Goal: Task Accomplishment & Management: Manage account settings

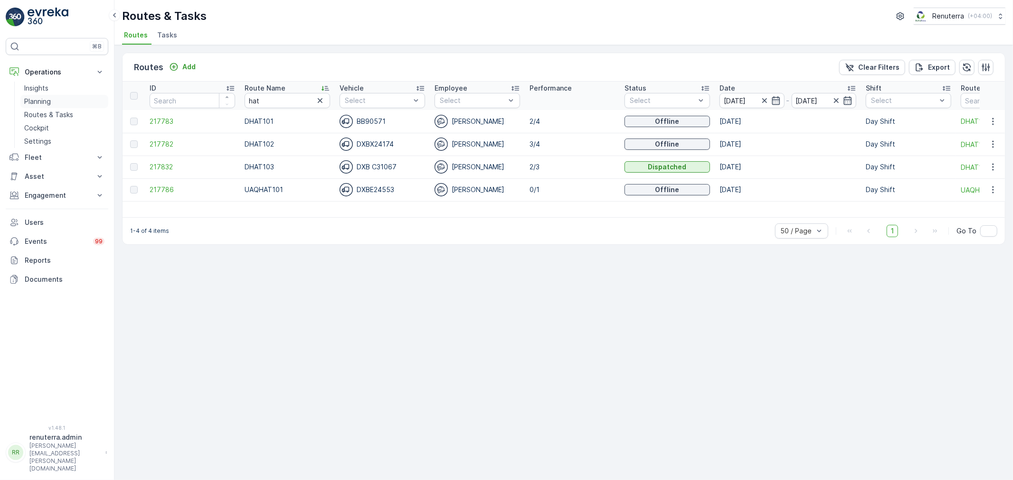
click at [44, 101] on p "Planning" at bounding box center [37, 101] width 27 height 9
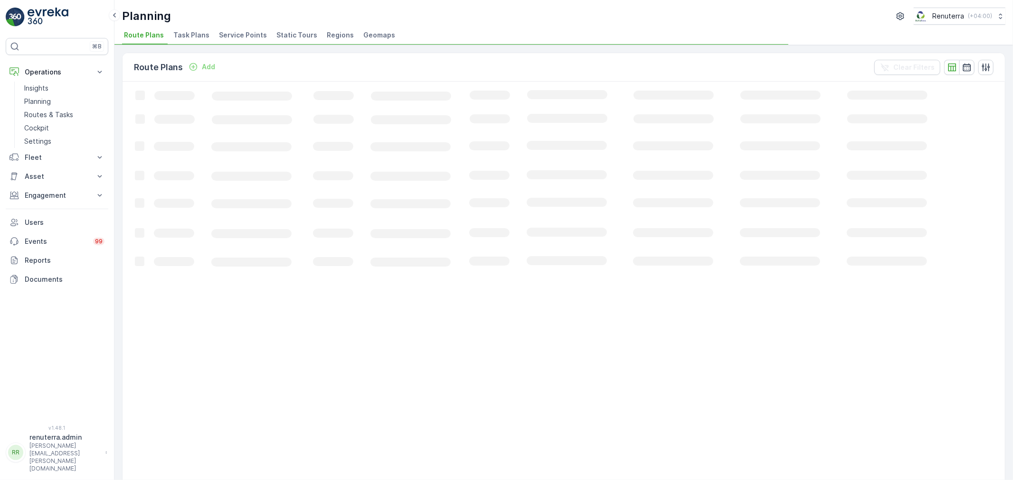
click at [255, 37] on span "Service Points" at bounding box center [243, 34] width 48 height 9
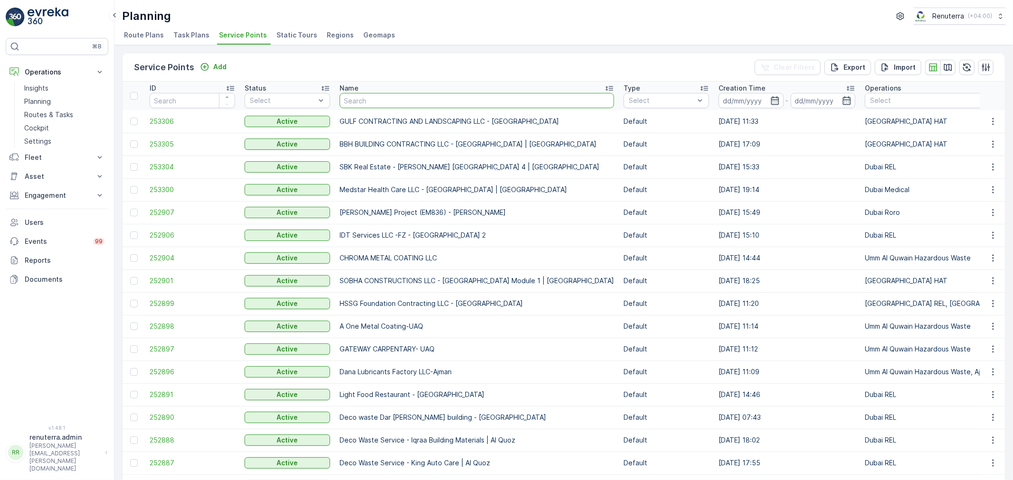
click at [352, 100] on input "text" at bounding box center [476, 100] width 274 height 15
type input "butrina"
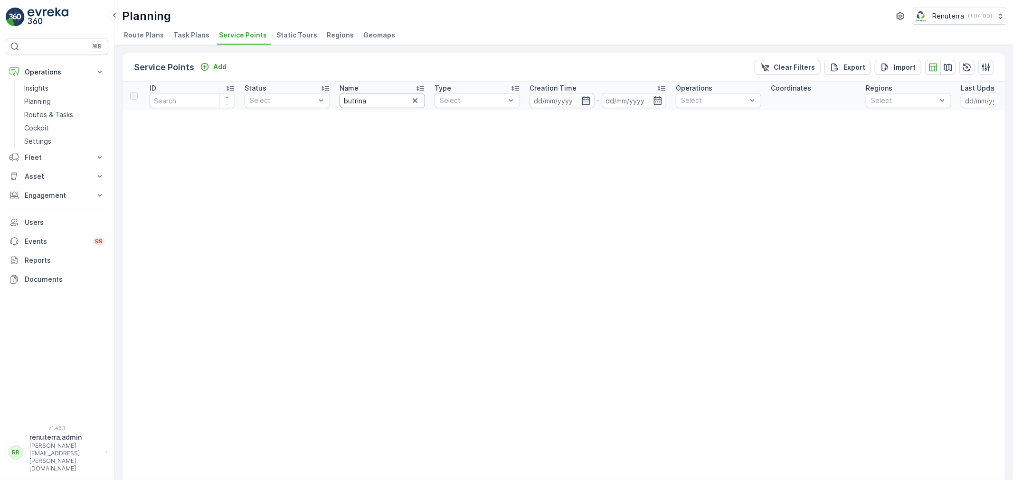
click at [380, 102] on input "butrina" at bounding box center [381, 100] width 85 height 15
type input "butr"
click at [380, 102] on input "butr" at bounding box center [381, 100] width 85 height 15
type input "butina"
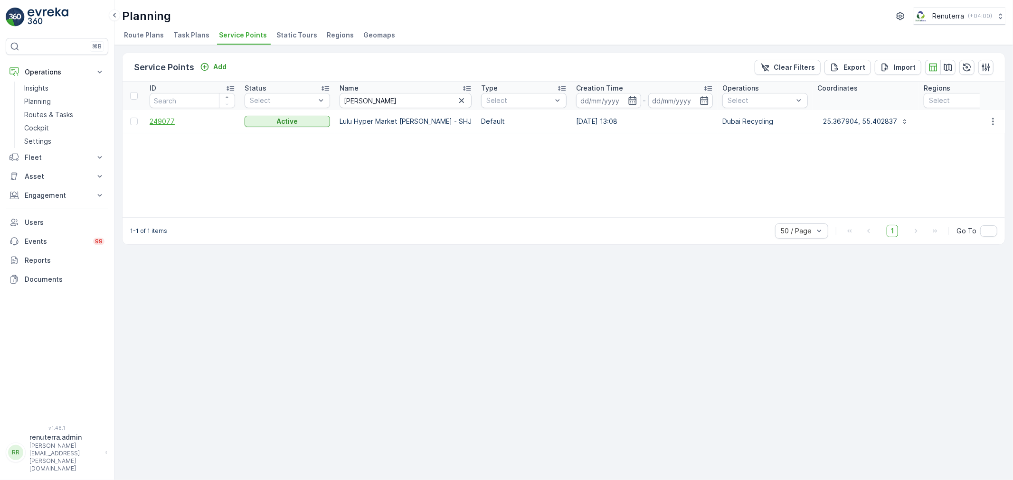
click at [171, 125] on span "249077" at bounding box center [192, 121] width 85 height 9
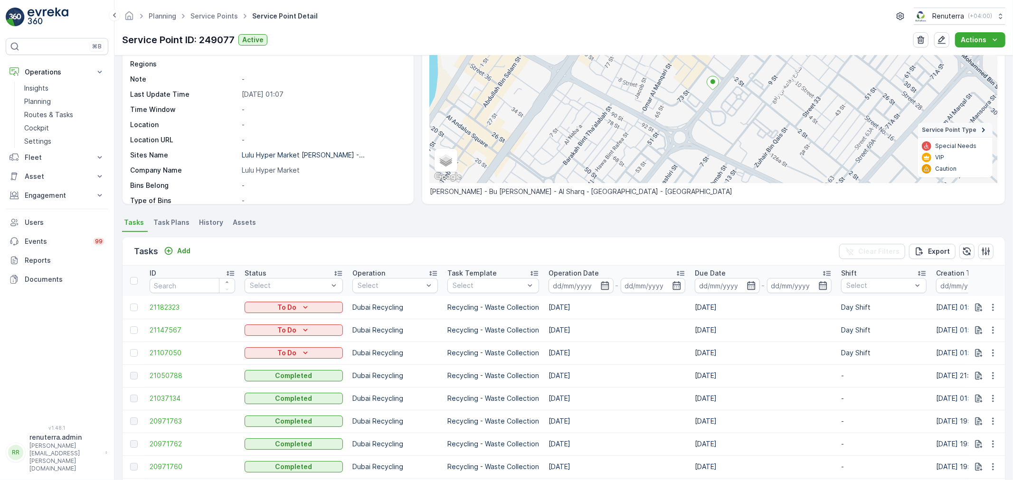
scroll to position [105, 0]
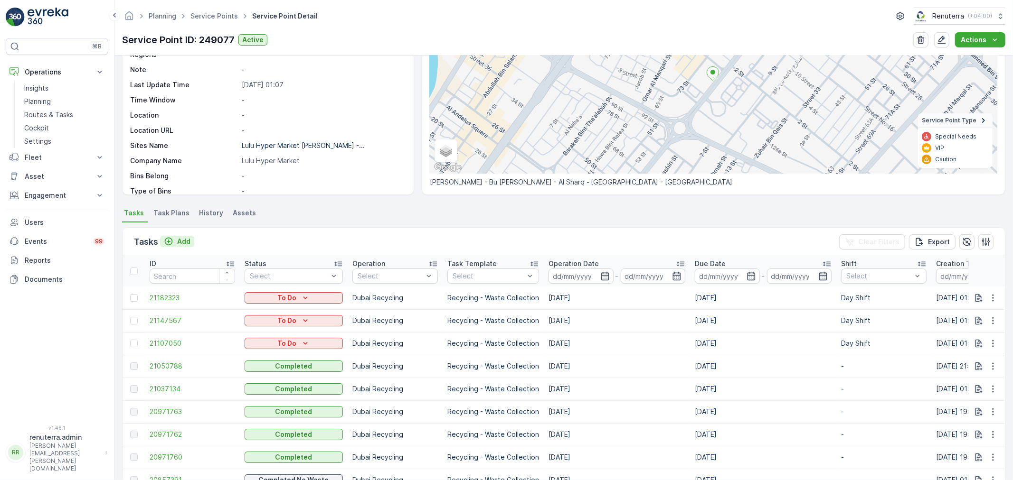
click at [187, 237] on p "Add" at bounding box center [183, 241] width 13 height 9
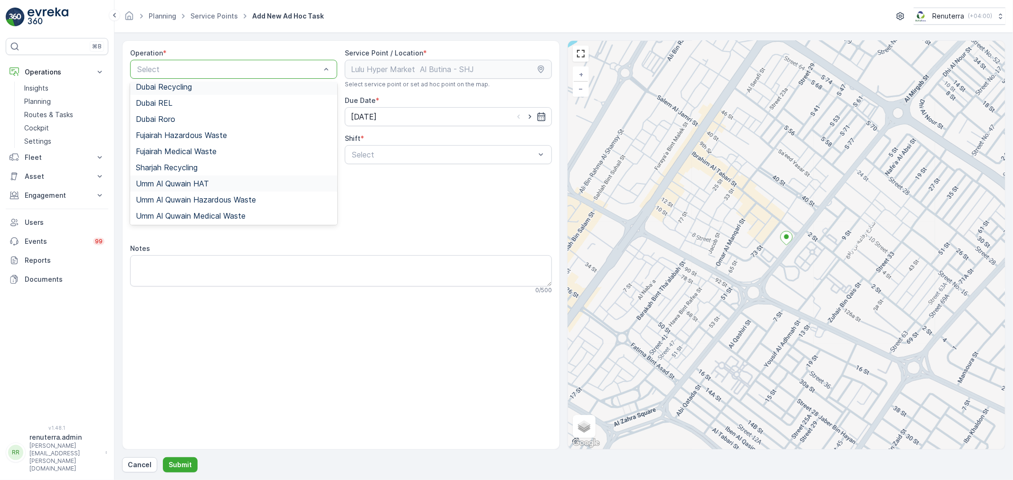
scroll to position [103, 0]
click at [190, 168] on span "Sharjah Recycling" at bounding box center [167, 167] width 62 height 9
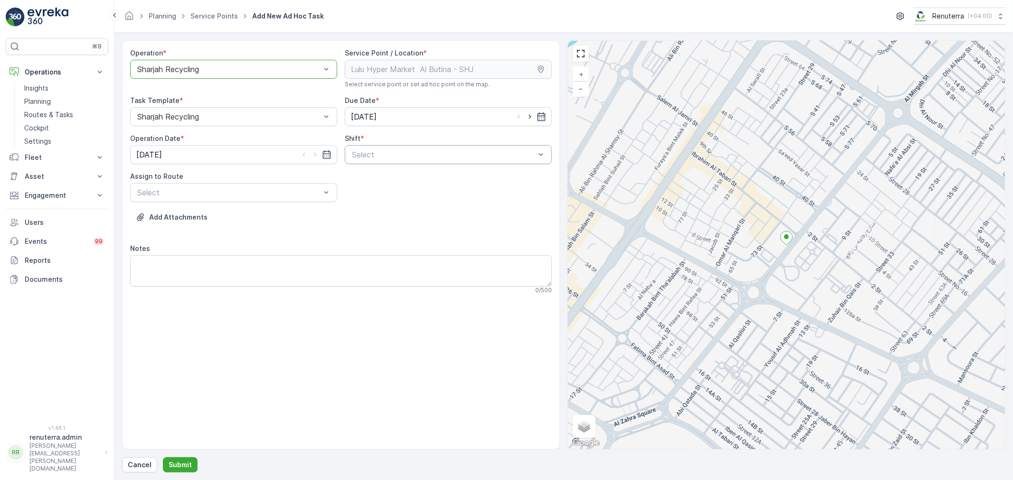
click at [404, 157] on div at bounding box center [443, 154] width 185 height 9
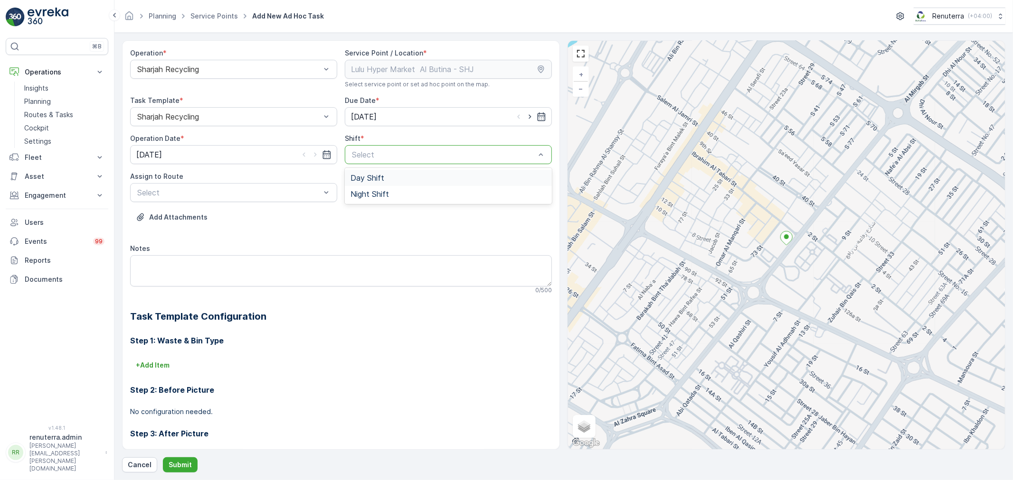
click at [378, 182] on span "Day Shift" at bounding box center [367, 178] width 34 height 9
click at [278, 191] on div at bounding box center [228, 192] width 185 height 9
click at [427, 160] on div "Day Shift" at bounding box center [448, 154] width 207 height 19
drag, startPoint x: 392, startPoint y: 193, endPoint x: 314, endPoint y: 194, distance: 78.3
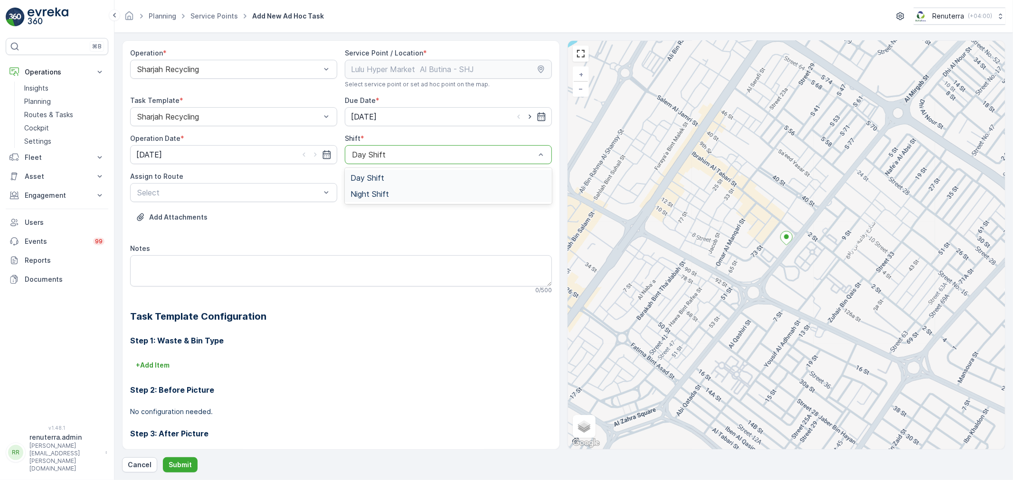
click at [392, 193] on div "Night Shift" at bounding box center [448, 194] width 196 height 9
click at [252, 195] on div at bounding box center [228, 192] width 185 height 9
click at [422, 159] on div "Night Shift" at bounding box center [448, 154] width 207 height 19
click at [395, 175] on div "Day Shift" at bounding box center [448, 178] width 196 height 9
click at [236, 186] on div "Select" at bounding box center [233, 192] width 207 height 19
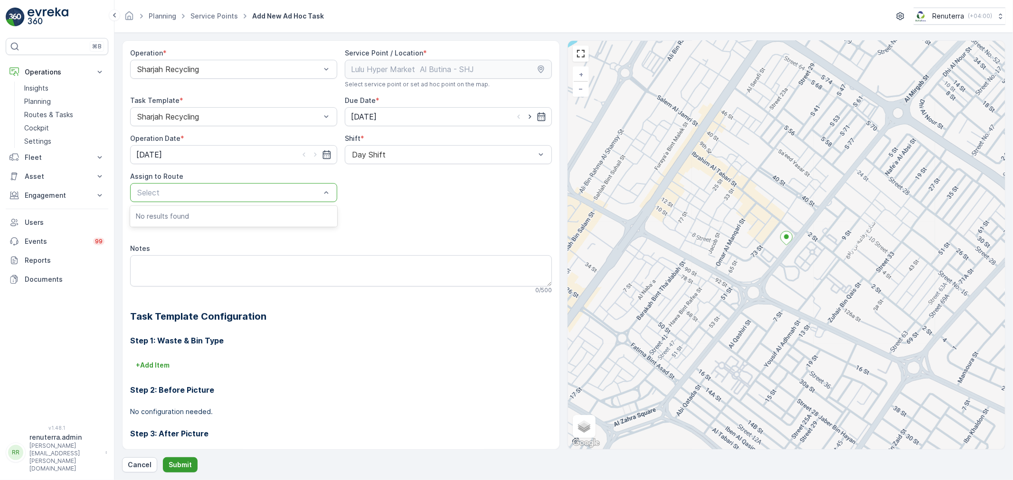
click at [187, 460] on button "Submit" at bounding box center [180, 465] width 35 height 15
click at [257, 195] on div at bounding box center [228, 192] width 185 height 9
drag, startPoint x: 209, startPoint y: 215, endPoint x: 216, endPoint y: 214, distance: 6.2
click at [214, 215] on p "No results found" at bounding box center [234, 216] width 196 height 9
click at [402, 156] on div at bounding box center [443, 154] width 185 height 9
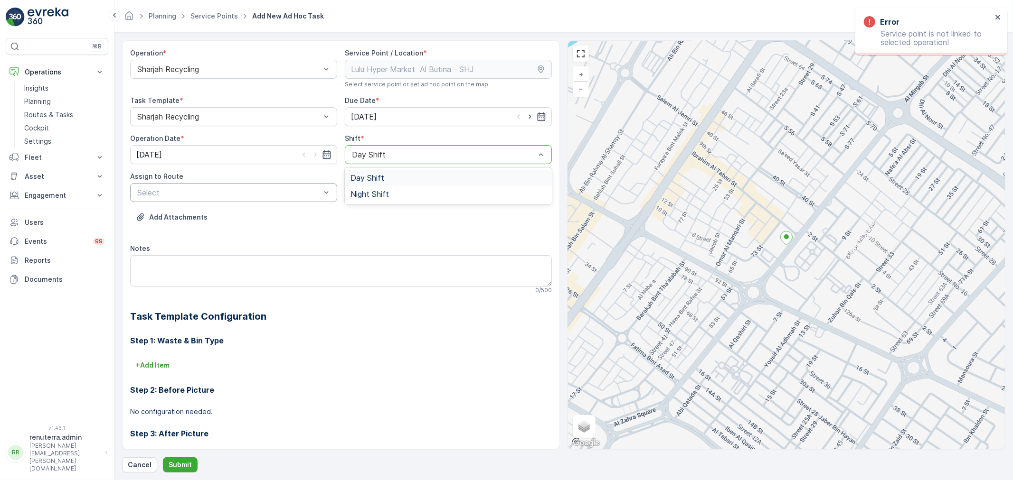
click at [231, 196] on div at bounding box center [228, 192] width 185 height 9
click at [247, 117] on div at bounding box center [228, 117] width 185 height 9
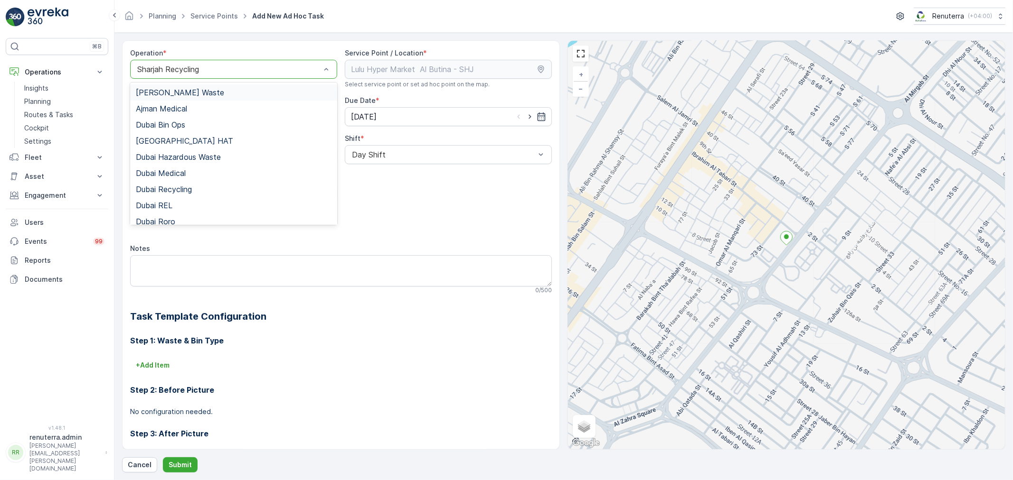
click at [244, 76] on div "Sharjah Recycling" at bounding box center [233, 69] width 207 height 19
click at [198, 187] on div "Dubai Recycling" at bounding box center [234, 189] width 196 height 9
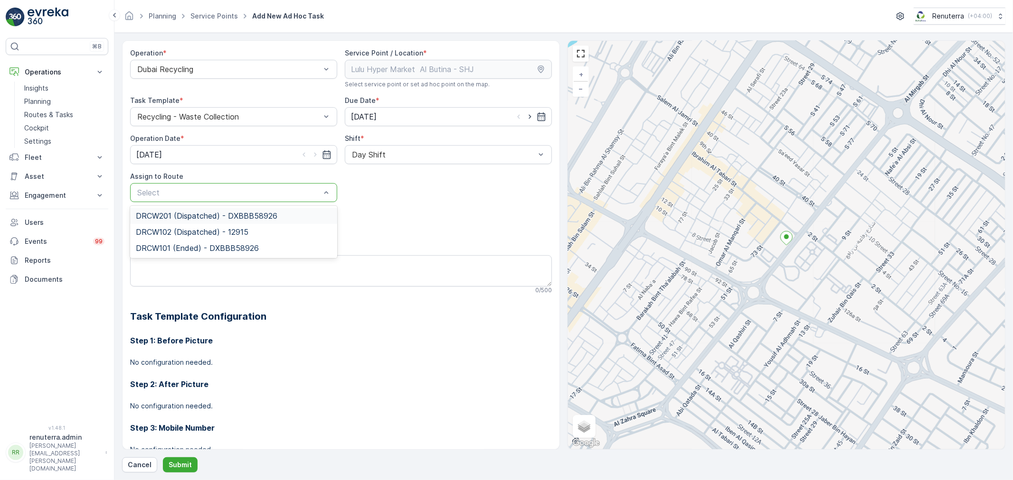
click at [272, 188] on div at bounding box center [228, 192] width 185 height 9
click at [200, 234] on span "DRCW102 (Dispatched) - 12915" at bounding box center [192, 232] width 113 height 9
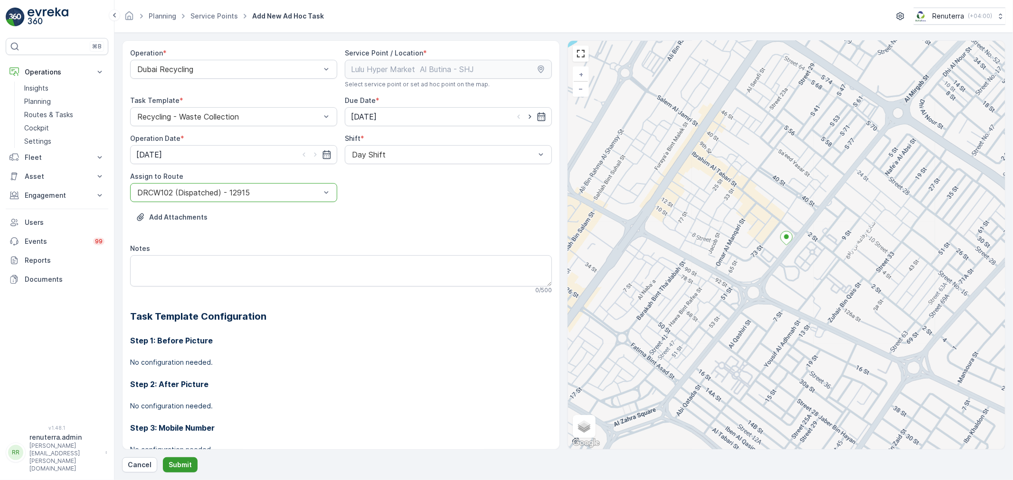
click at [175, 466] on p "Submit" at bounding box center [180, 465] width 23 height 9
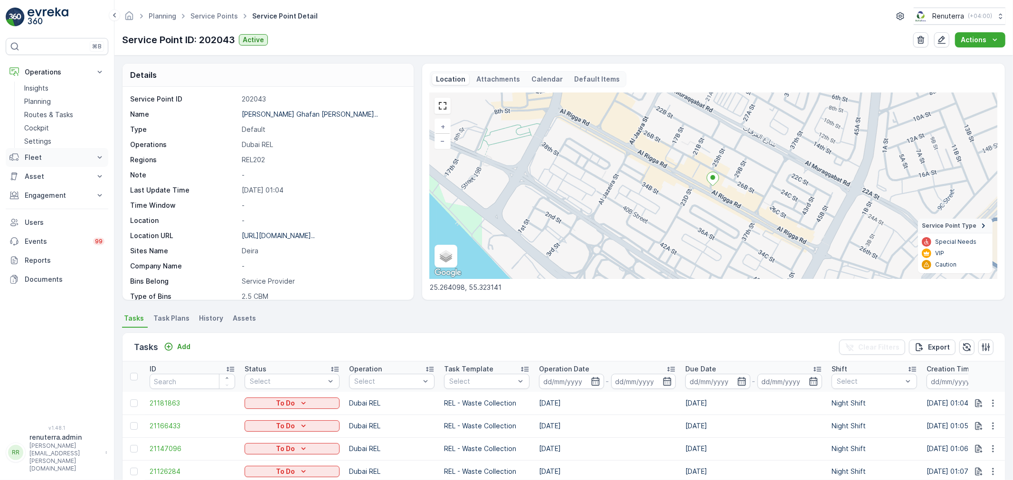
scroll to position [131, 0]
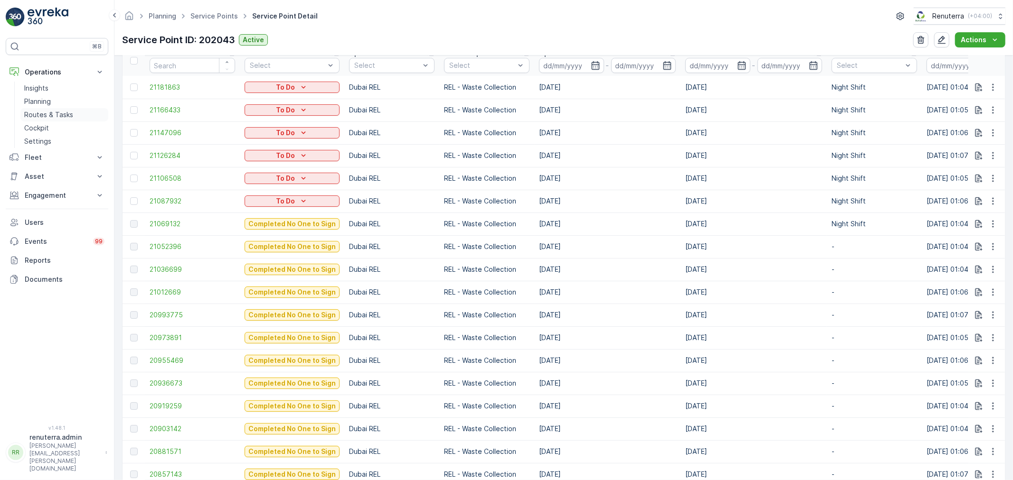
click at [58, 117] on p "Routes & Tasks" at bounding box center [48, 114] width 49 height 9
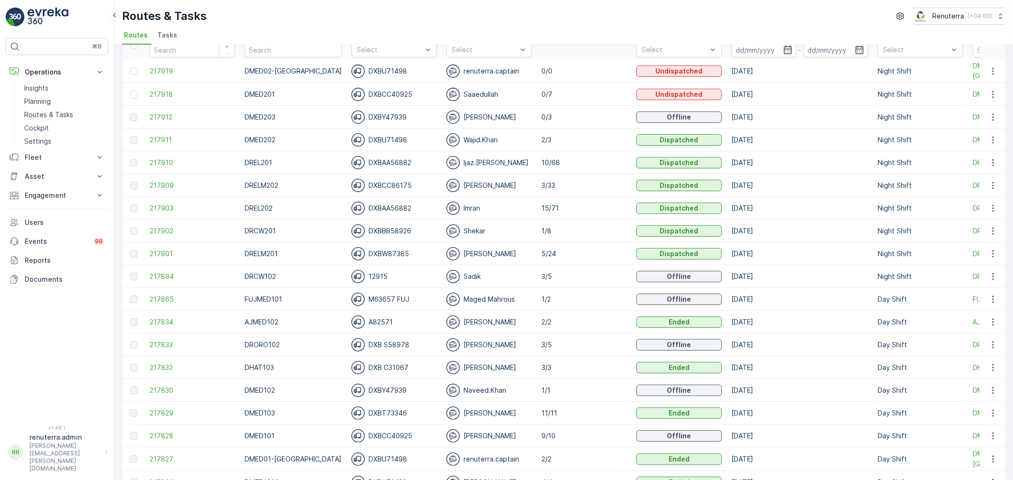
scroll to position [53, 0]
click at [169, 272] on span "217894" at bounding box center [192, 274] width 85 height 9
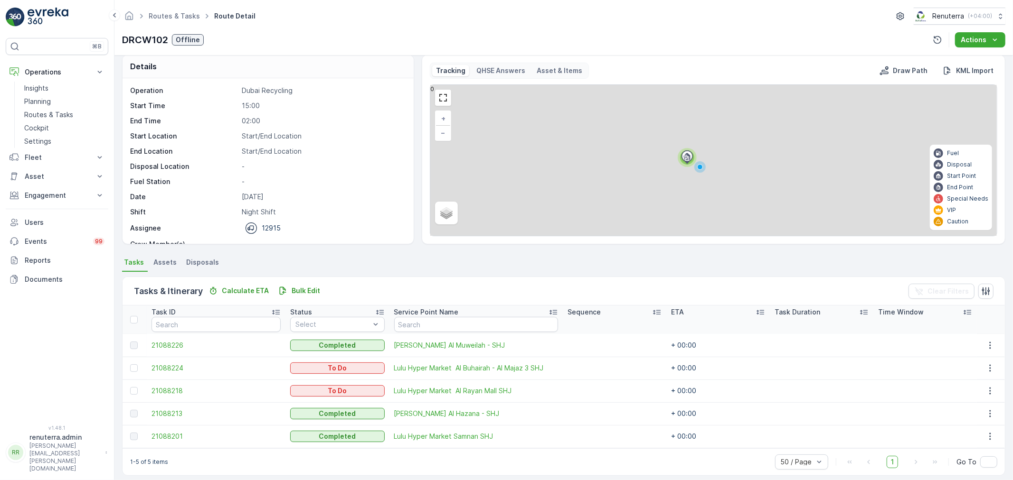
scroll to position [16, 0]
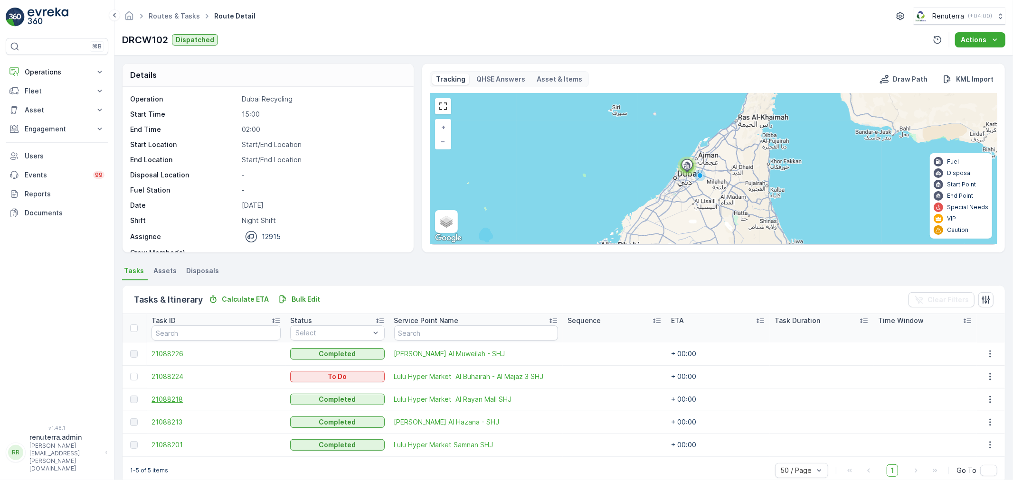
click at [171, 395] on span "21088218" at bounding box center [215, 399] width 129 height 9
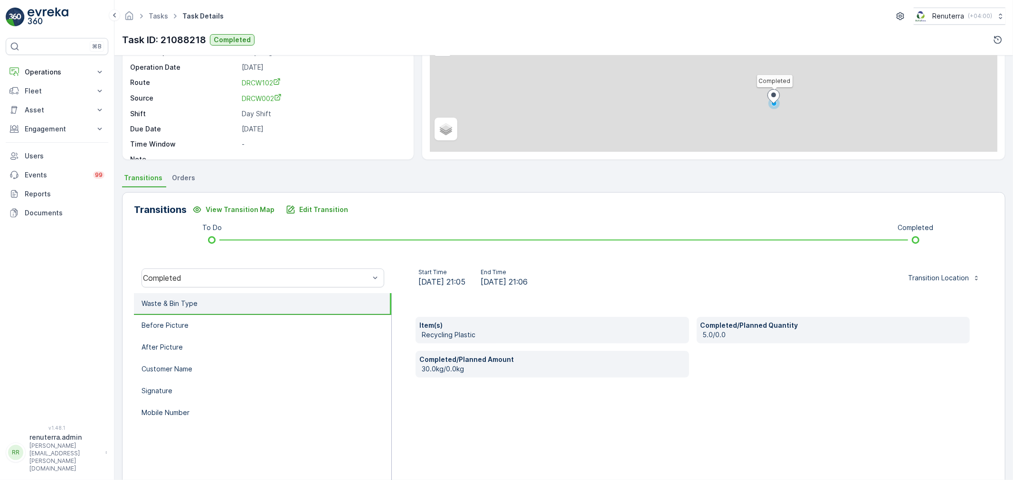
scroll to position [105, 0]
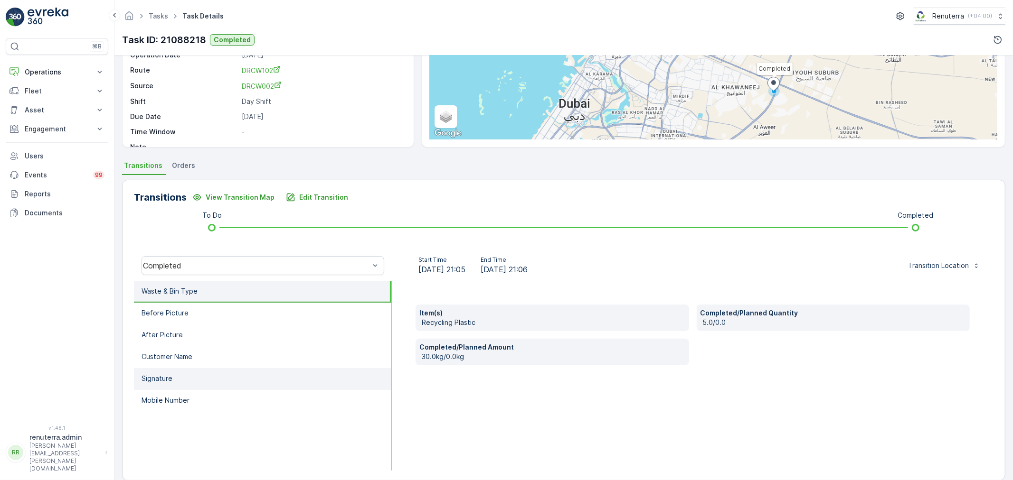
click at [174, 383] on li "Signature" at bounding box center [262, 379] width 257 height 22
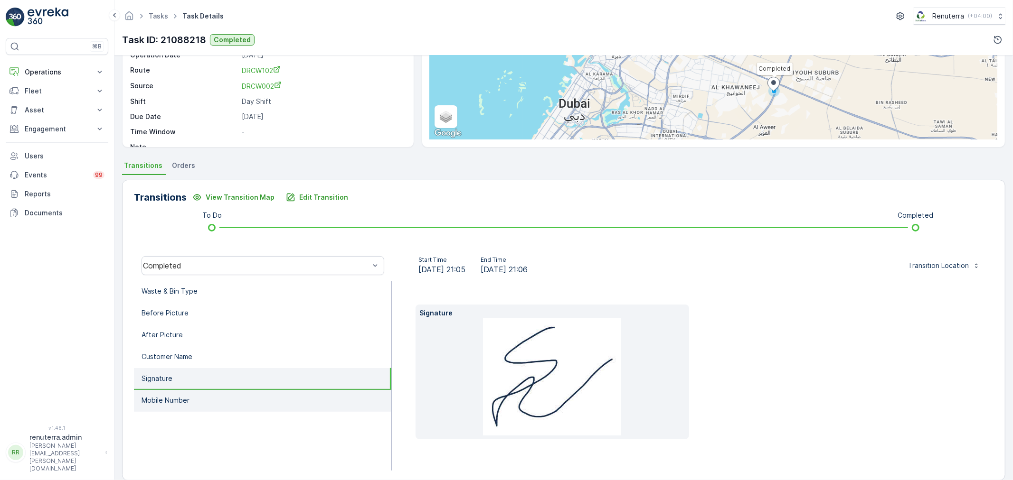
click at [172, 392] on li "Mobile Number" at bounding box center [262, 401] width 257 height 22
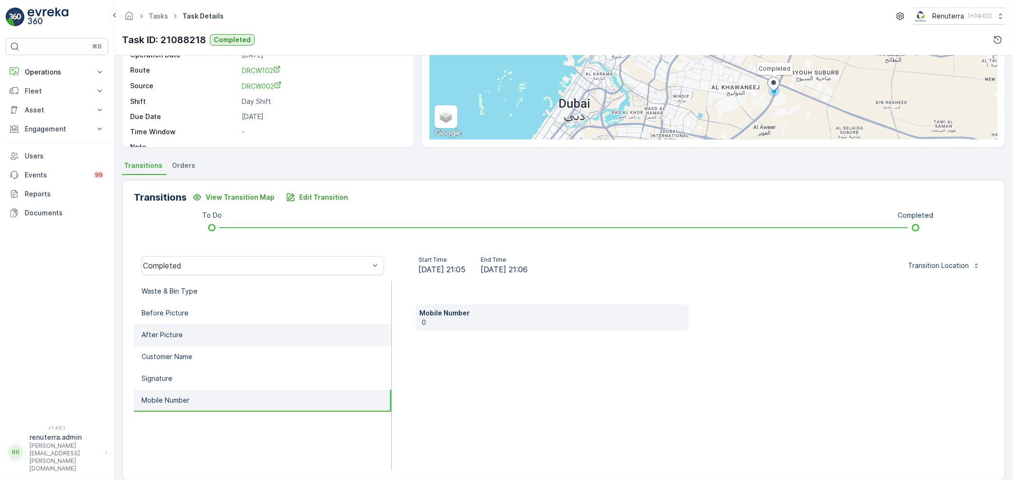
drag, startPoint x: 172, startPoint y: 372, endPoint x: 176, endPoint y: 344, distance: 28.7
click at [172, 370] on li "Signature" at bounding box center [262, 379] width 257 height 22
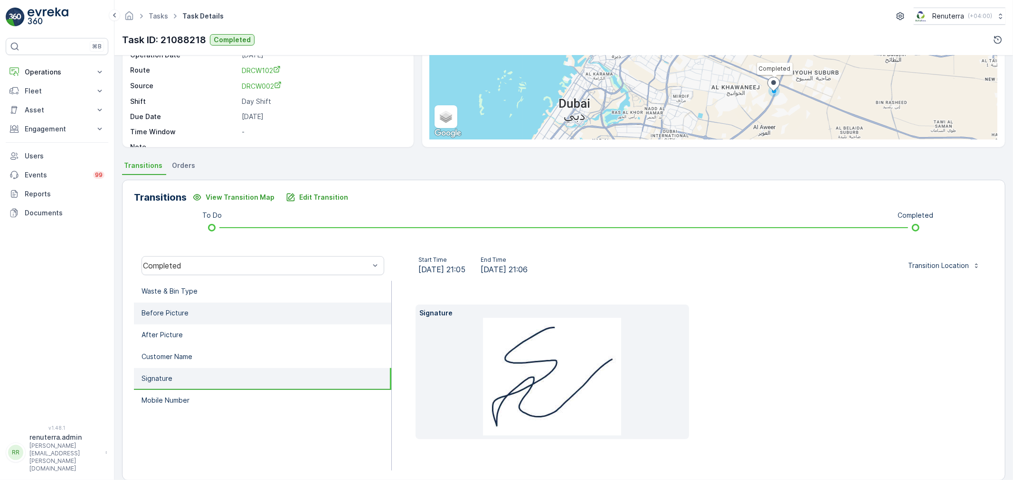
drag, startPoint x: 176, startPoint y: 344, endPoint x: 177, endPoint y: 316, distance: 27.6
click at [176, 340] on li "After Picture" at bounding box center [262, 336] width 257 height 22
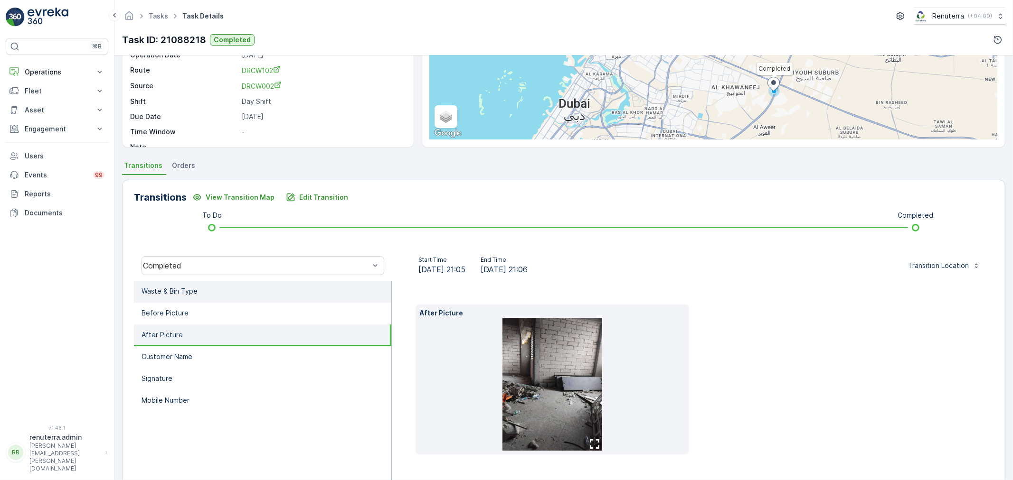
click at [178, 298] on li "Waste & Bin Type" at bounding box center [262, 292] width 257 height 22
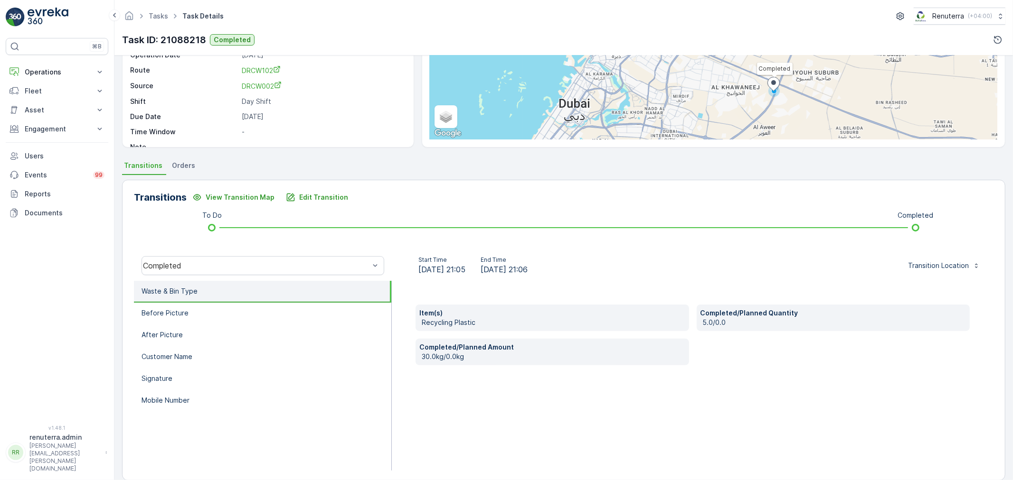
click at [178, 292] on p "Waste & Bin Type" at bounding box center [169, 291] width 56 height 9
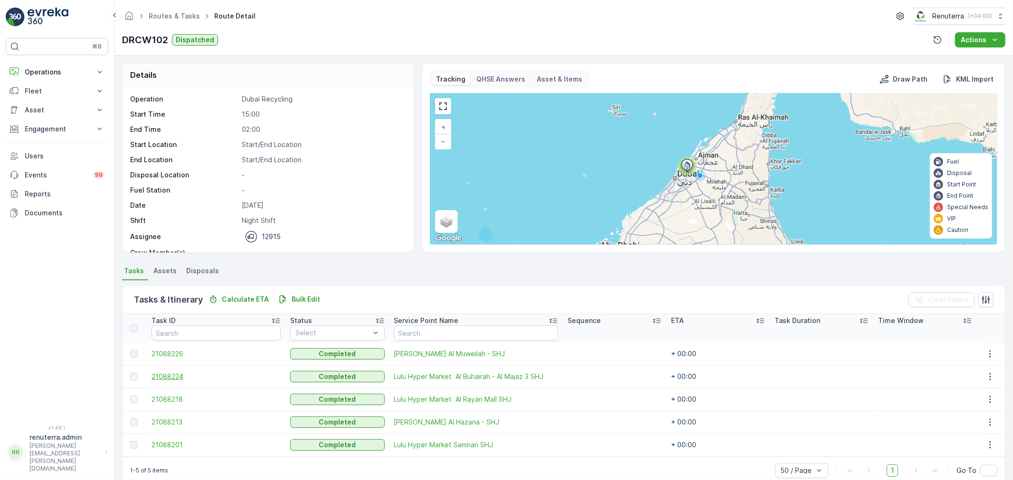
click at [173, 379] on span "21088224" at bounding box center [215, 376] width 129 height 9
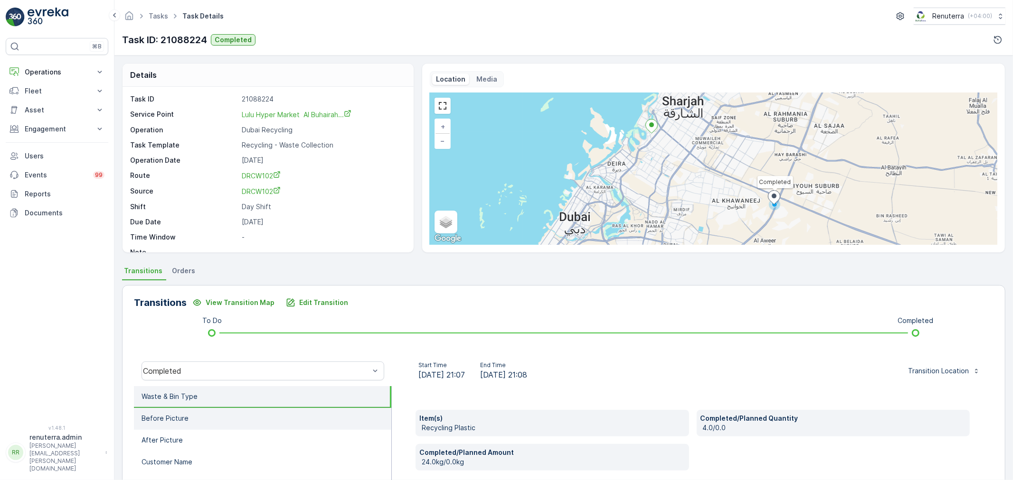
click at [164, 410] on li "Before Picture" at bounding box center [262, 419] width 257 height 22
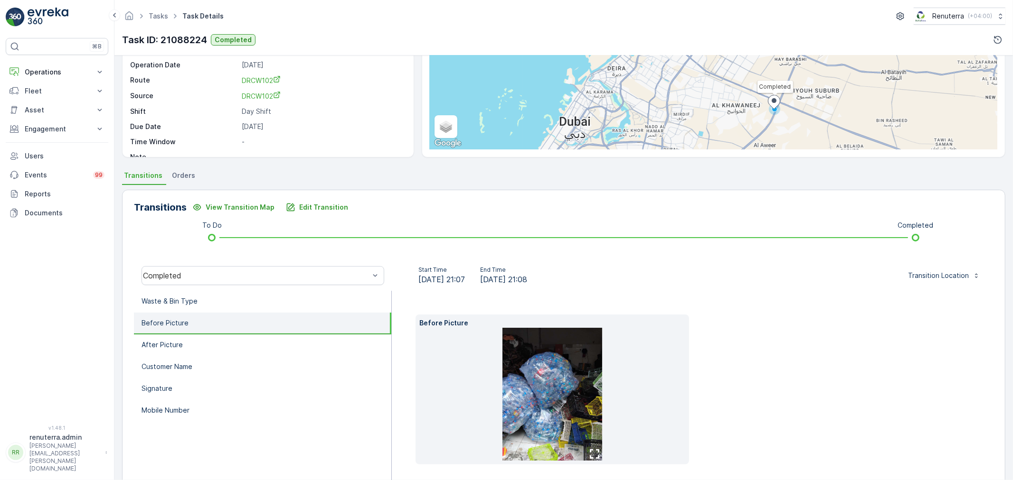
scroll to position [117, 0]
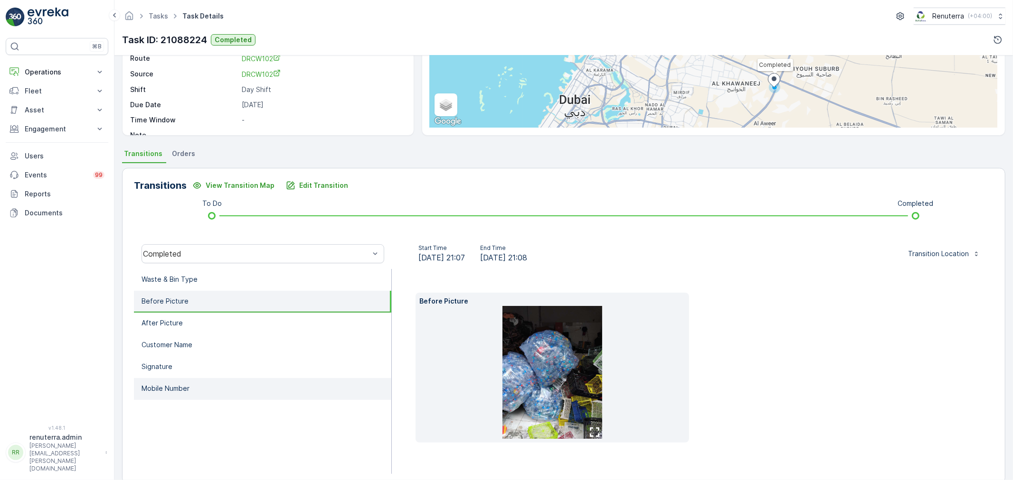
click at [179, 384] on p "Mobile Number" at bounding box center [165, 388] width 48 height 9
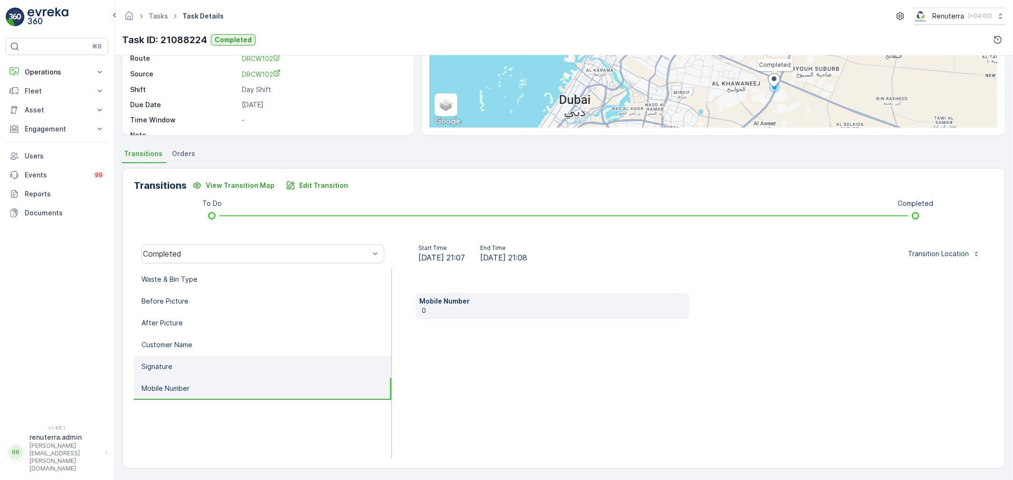
click at [179, 363] on li "Signature" at bounding box center [262, 368] width 257 height 22
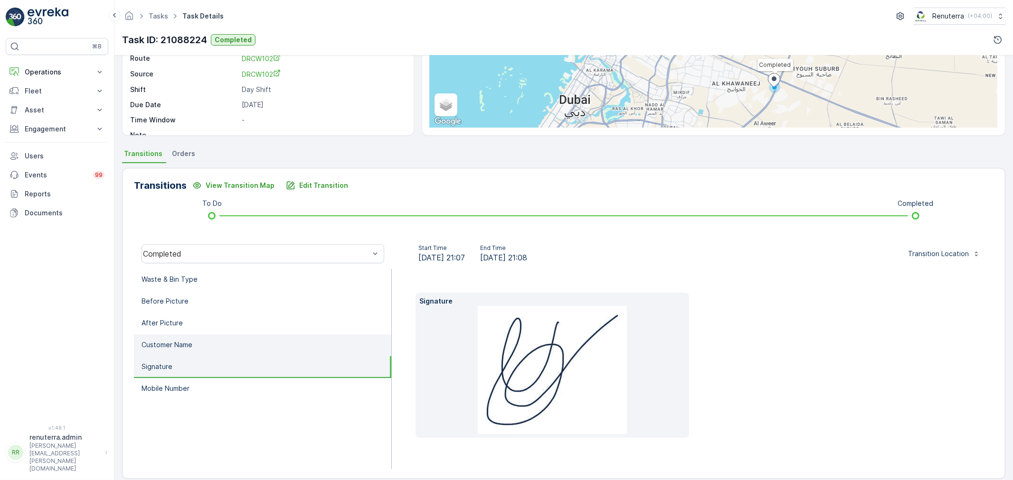
click at [187, 340] on p "Customer Name" at bounding box center [166, 344] width 51 height 9
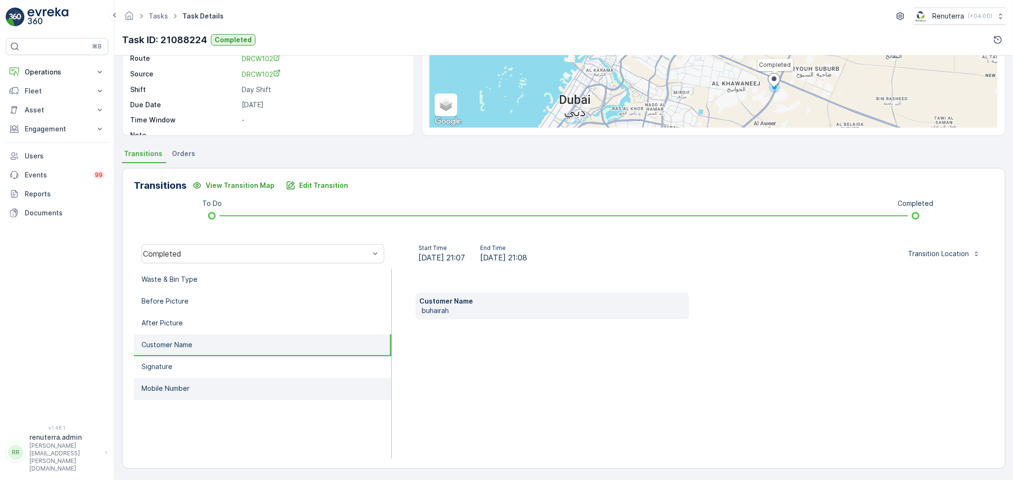
click at [180, 390] on p "Mobile Number" at bounding box center [165, 388] width 48 height 9
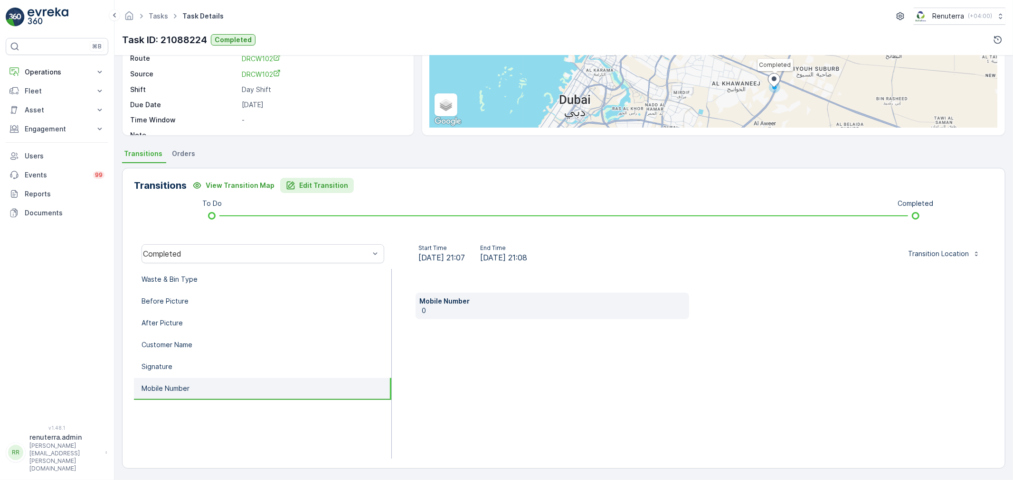
click at [342, 188] on button "Edit Transition" at bounding box center [317, 185] width 74 height 15
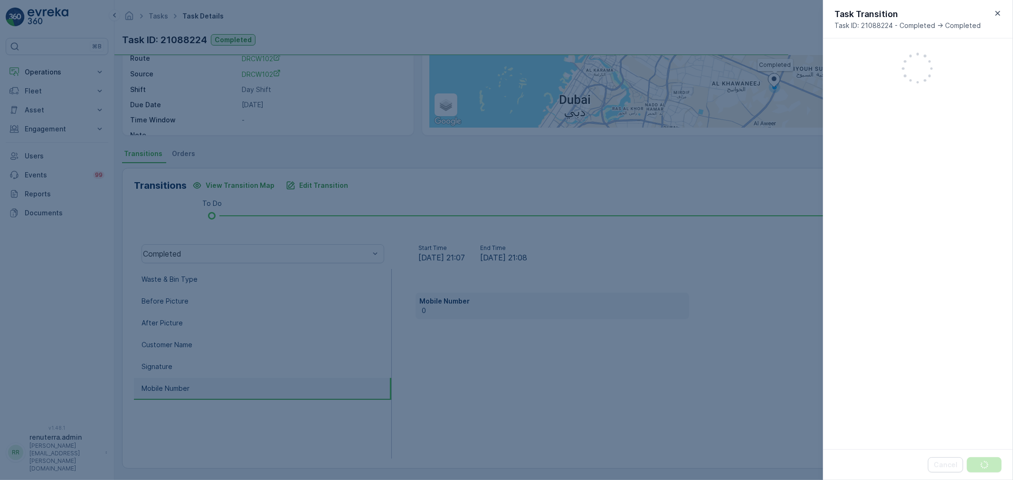
scroll to position [185, 0]
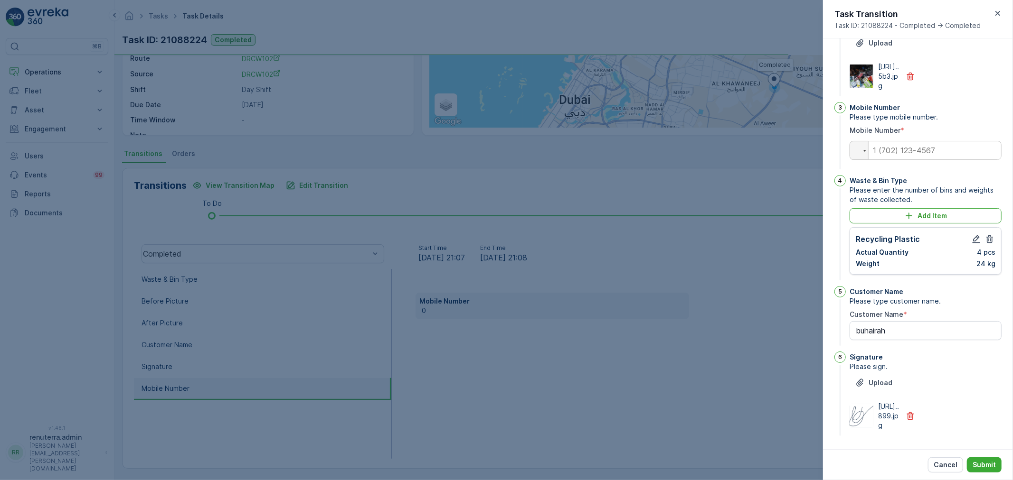
type Name "buhairah"
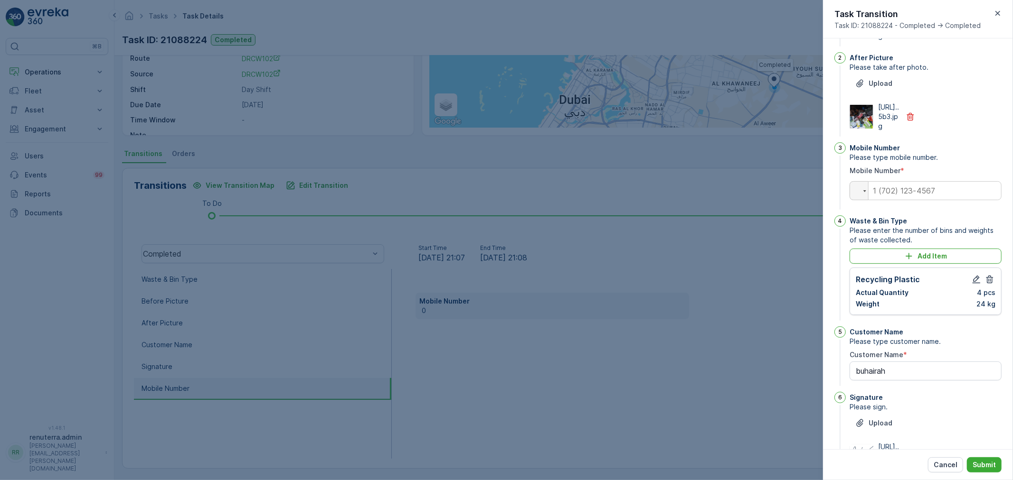
scroll to position [79, 0]
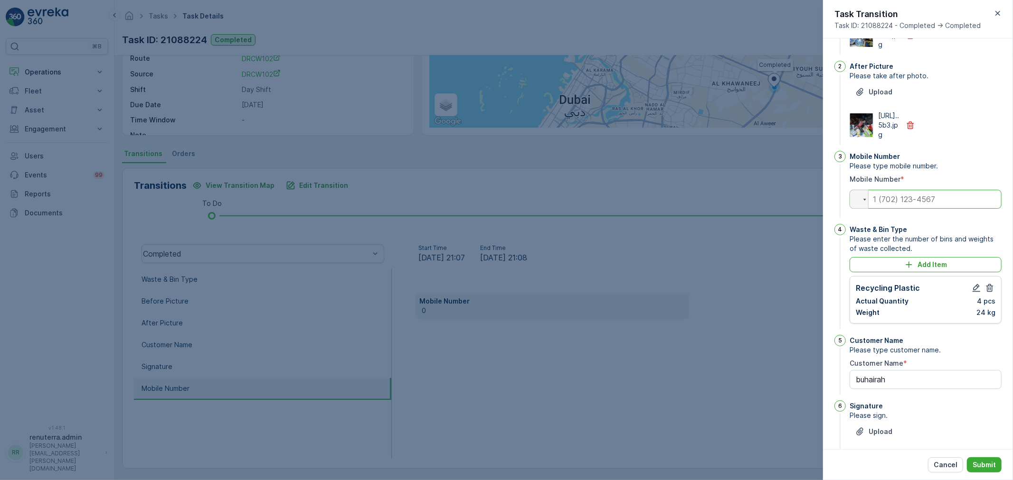
drag, startPoint x: 913, startPoint y: 228, endPoint x: 922, endPoint y: 225, distance: 9.8
click at [920, 220] on div "Mobile Number Please type mobile number. Mobile Number * Phone" at bounding box center [925, 185] width 152 height 69
type input "0"
type Name "buhairah"
type input "05"
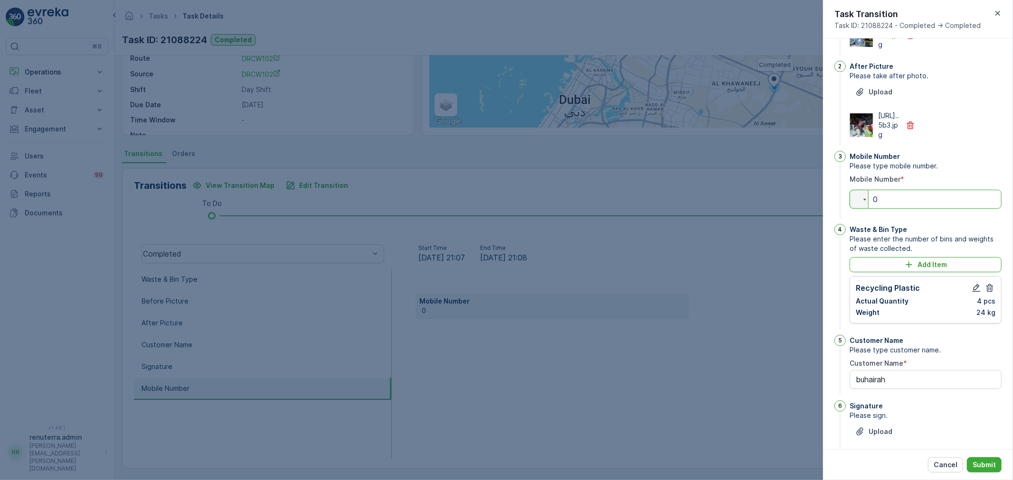
type Name "buhairah"
type input "052"
type Name "buhairah"
type input "0524"
type Name "buhairah"
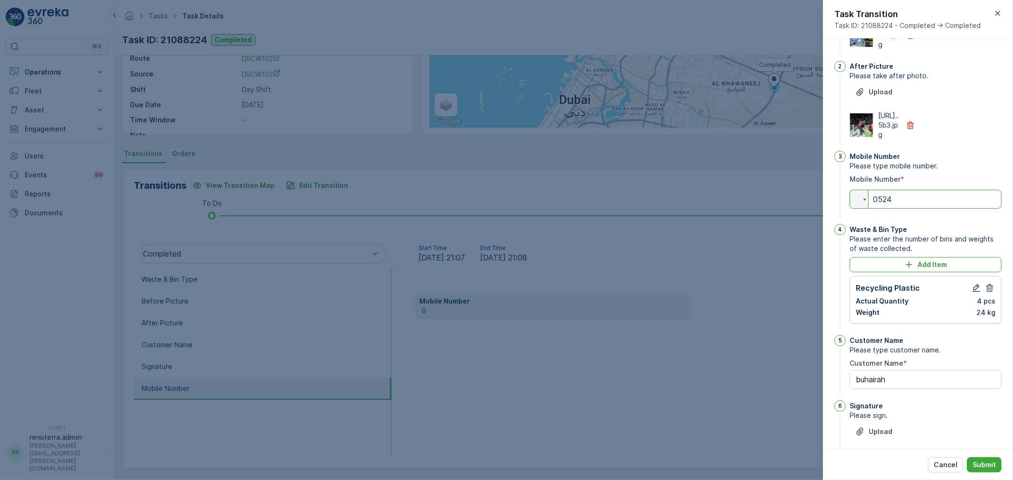
type input "05247"
type Name "buhairah"
type input "052478"
type Name "buhairah"
type input "0524789"
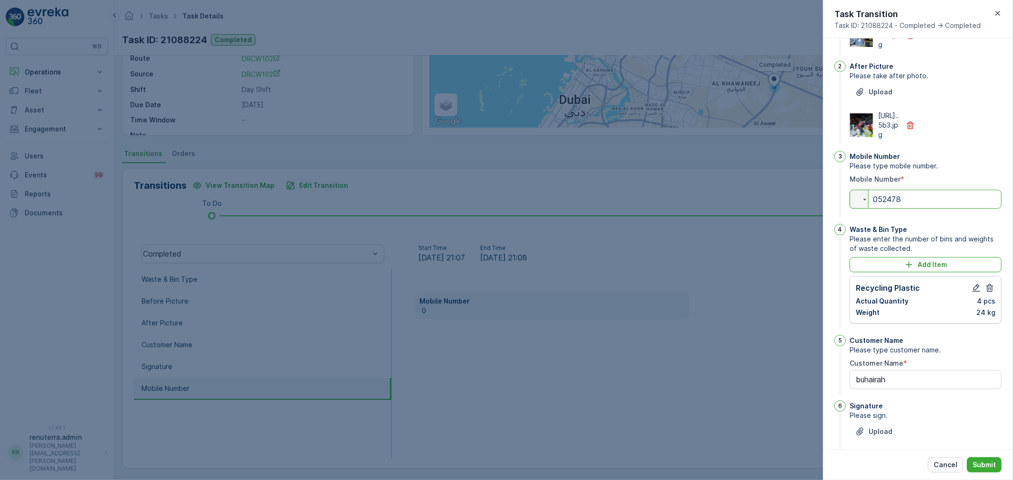
type Name "buhairah"
type input "05247898"
type Name "buhairah"
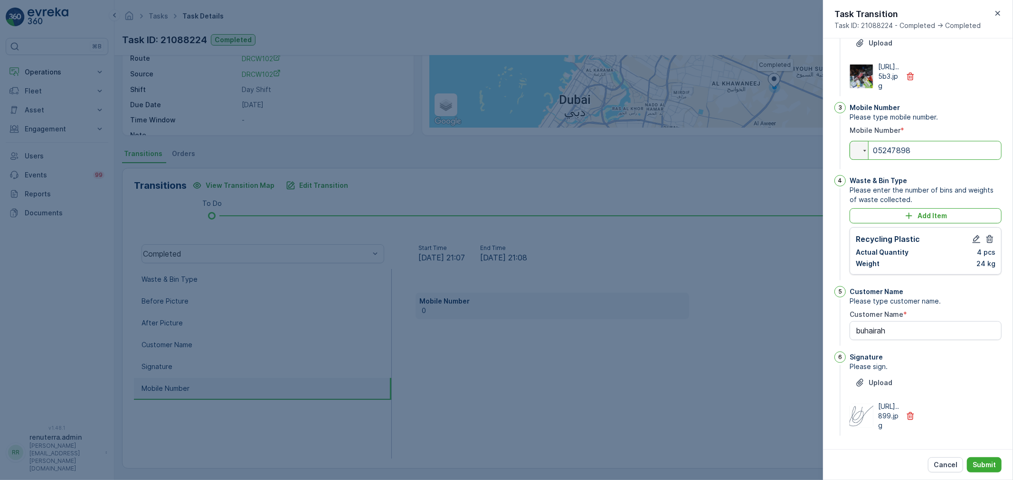
scroll to position [132, 0]
type input "05247898"
click at [995, 455] on div "Cancel Submit" at bounding box center [918, 465] width 190 height 31
click at [982, 476] on div "Cancel Submit" at bounding box center [918, 465] width 190 height 31
click at [987, 466] on p "Submit" at bounding box center [983, 465] width 23 height 9
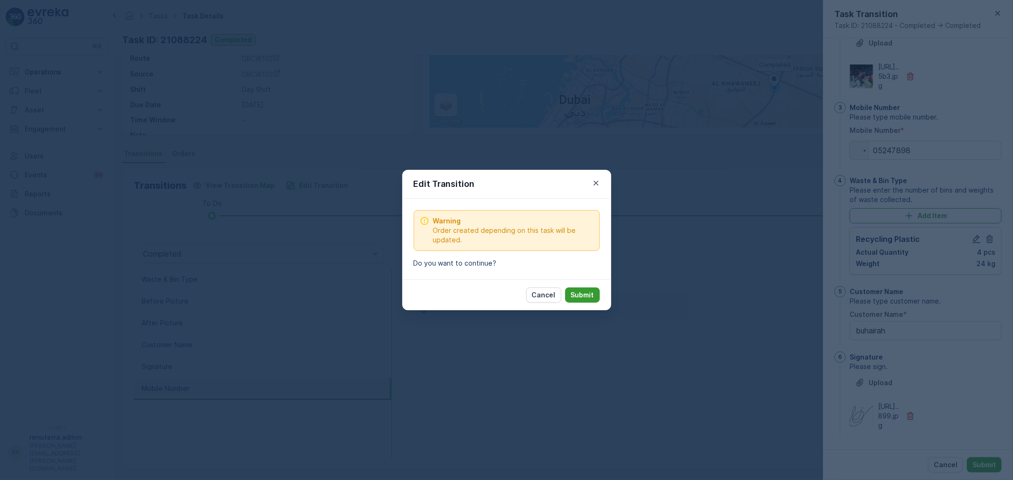
click at [584, 292] on p "Submit" at bounding box center [582, 295] width 23 height 9
type Name "buhairah"
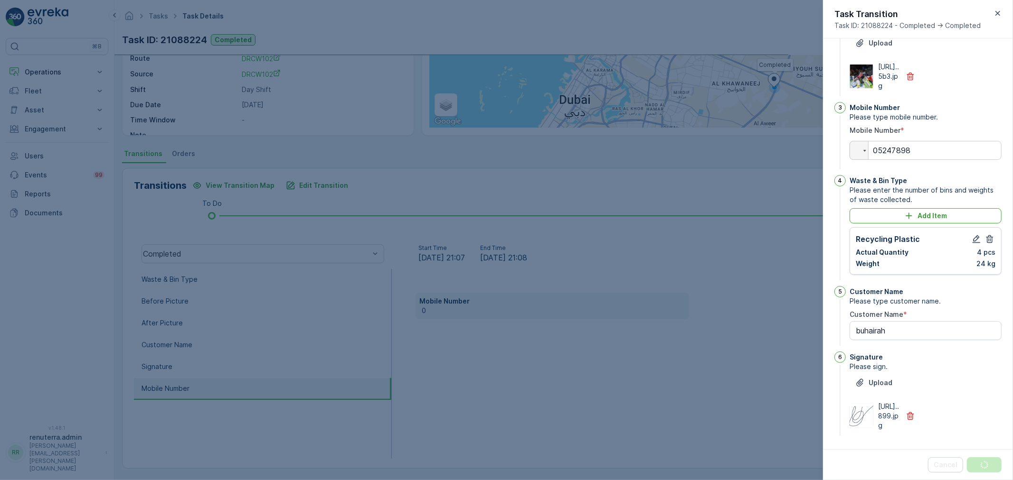
scroll to position [0, 0]
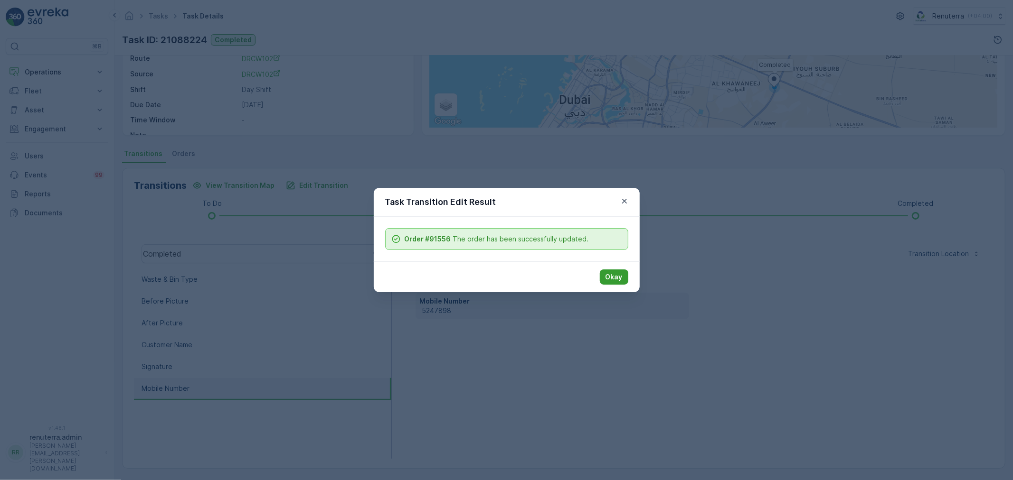
click at [602, 273] on button "Okay" at bounding box center [614, 277] width 28 height 15
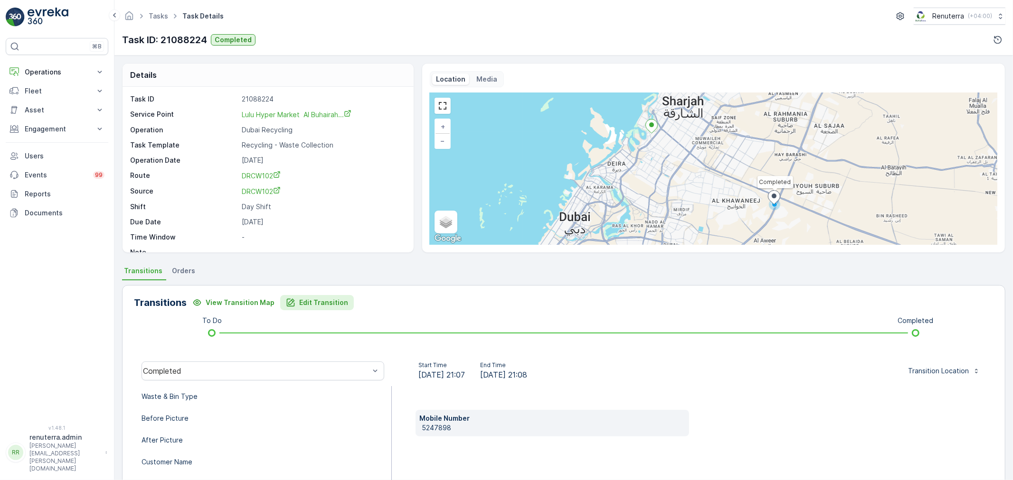
click at [331, 303] on p "Edit Transition" at bounding box center [323, 302] width 49 height 9
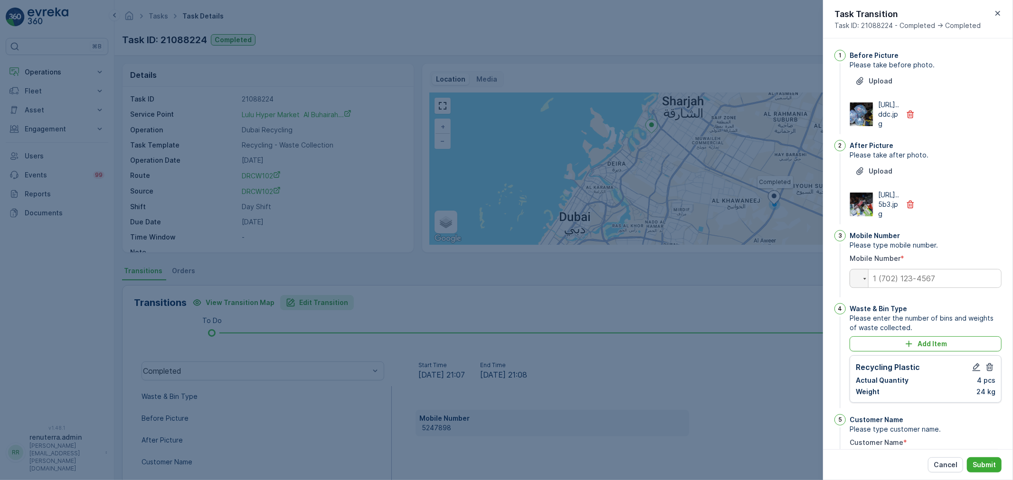
scroll to position [185, 0]
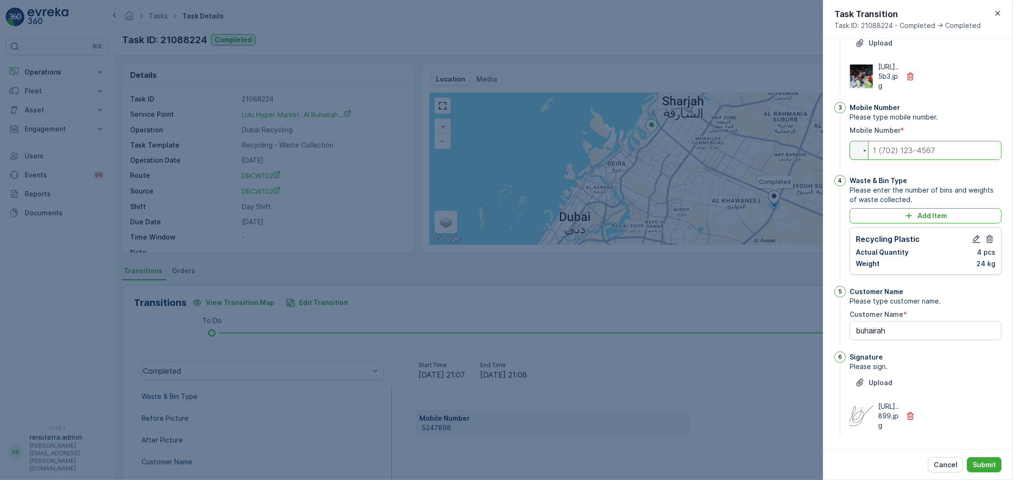
click at [901, 141] on input "tel" at bounding box center [925, 150] width 152 height 19
type input "0"
type Name "buhairah"
type input "05"
type Name "buhairah"
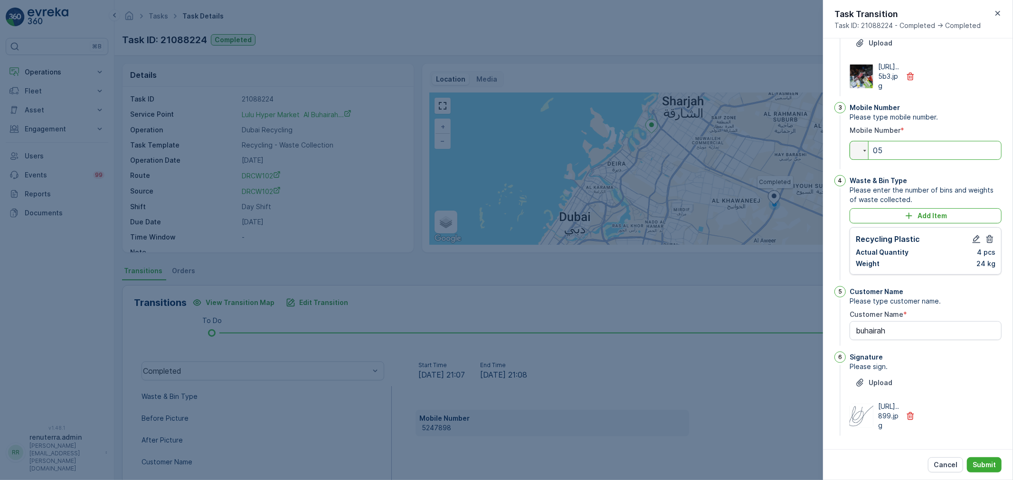
type input "052"
type Name "buhairah"
type input "0522"
type Name "buhairah"
type input "05227"
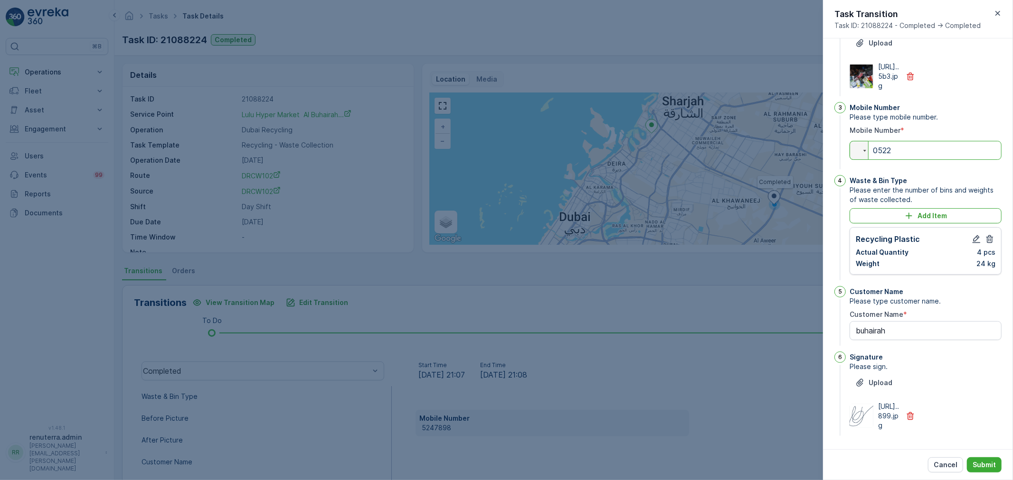
type Name "buhairah"
type input "052278"
type Name "buhairah"
type input "0522787"
type Name "buhairah"
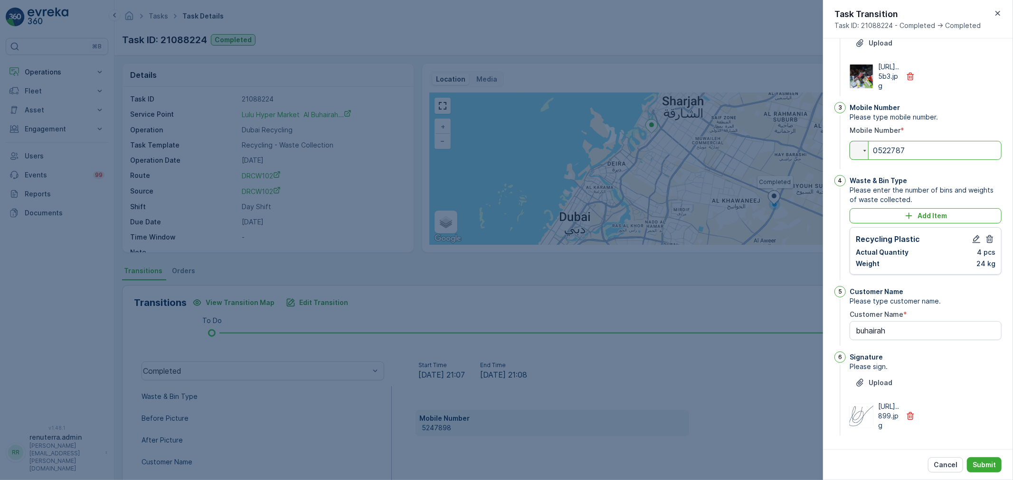
type input "05227879"
type Name "buhairah"
type input "052278798"
type Name "buhairah"
type input "052278798"
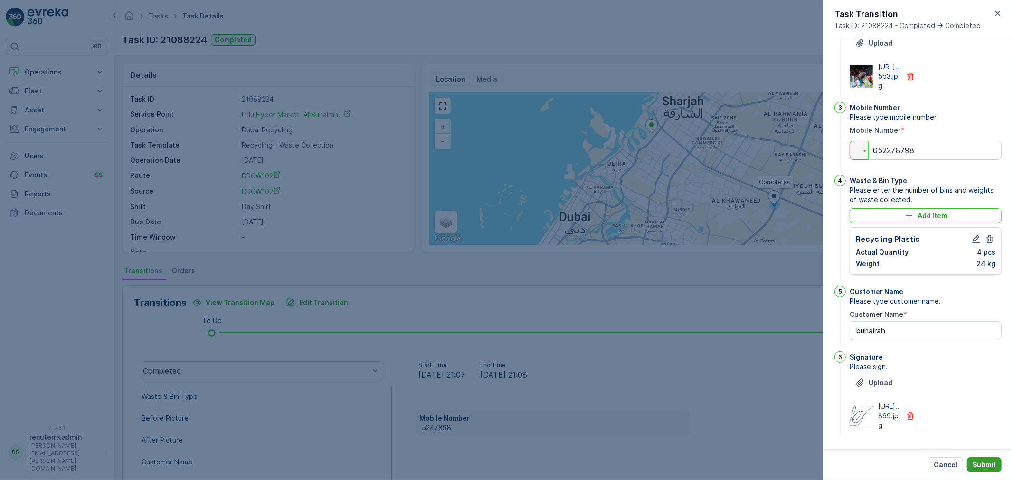
click at [987, 461] on p "Submit" at bounding box center [983, 465] width 23 height 9
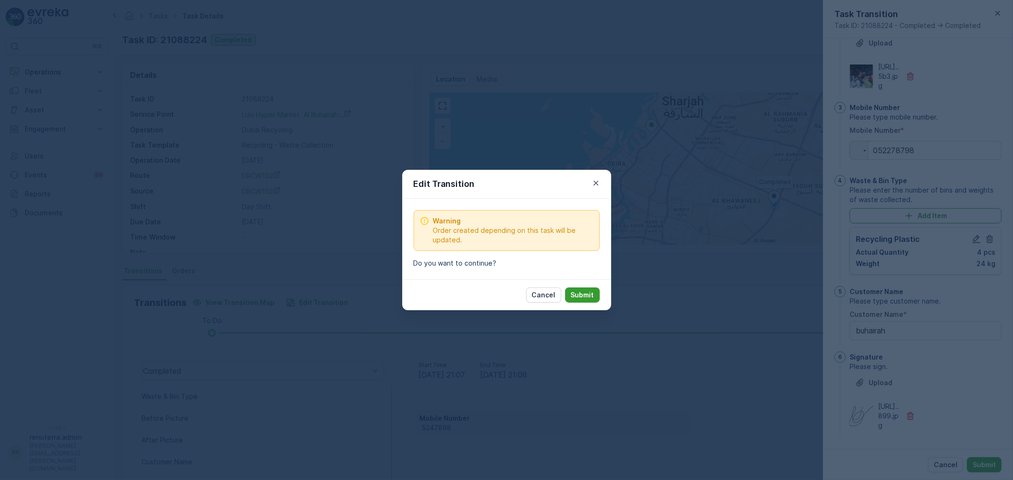
click at [576, 292] on p "Submit" at bounding box center [582, 295] width 23 height 9
type Name "buhairah"
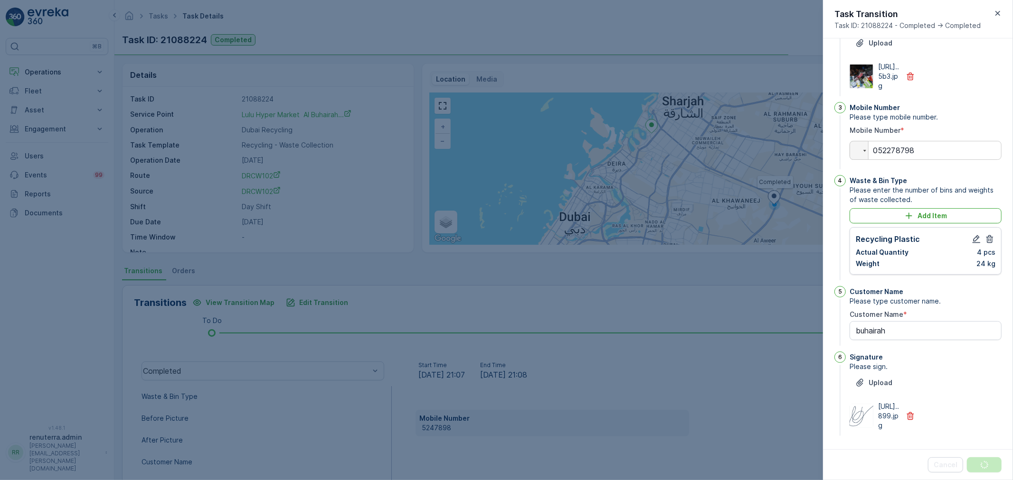
scroll to position [0, 0]
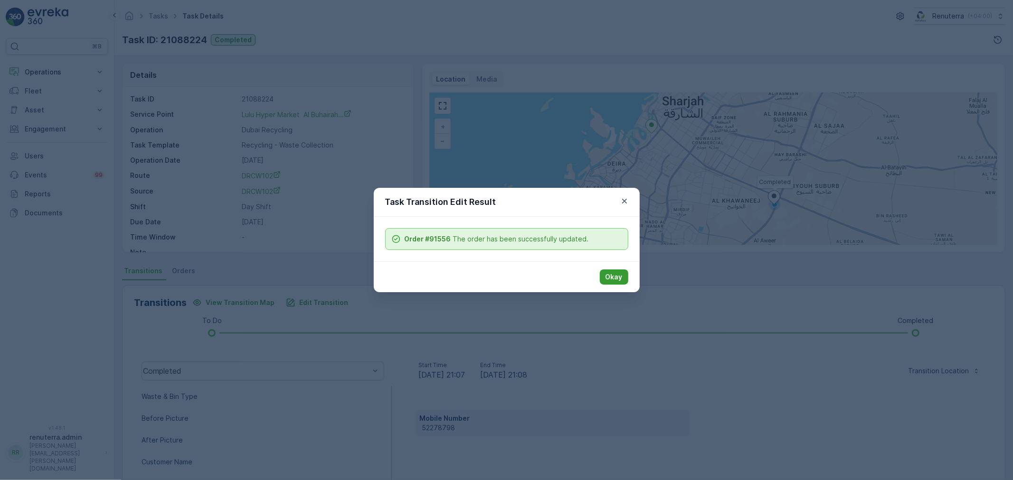
click at [611, 279] on p "Okay" at bounding box center [613, 277] width 17 height 9
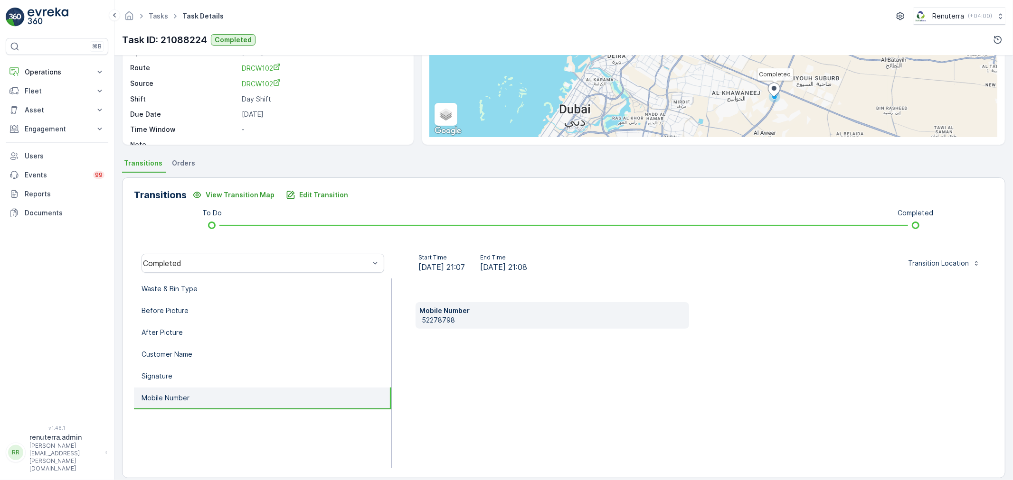
scroll to position [117, 0]
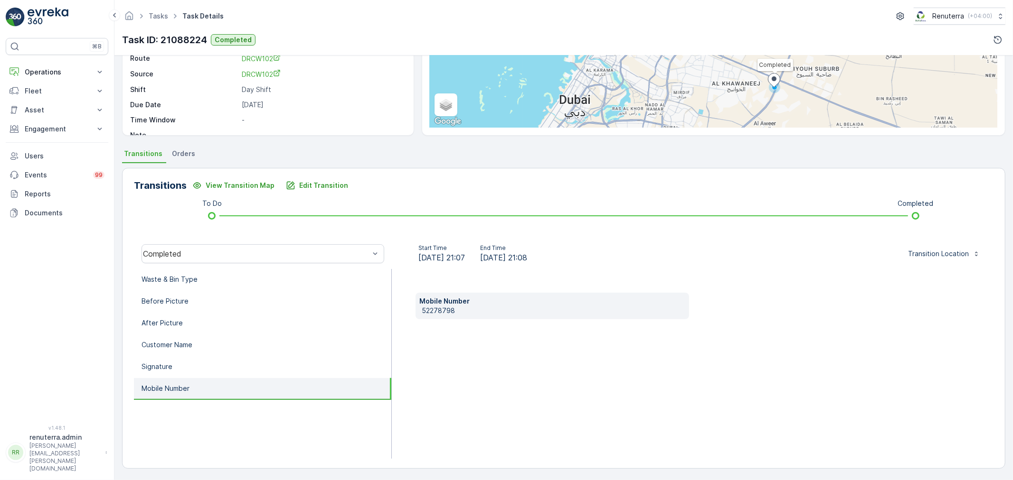
click at [206, 397] on ul "Waste & Bin Type Before Picture After Picture Customer Name Signature Mobile Nu…" at bounding box center [263, 364] width 258 height 190
click at [206, 361] on li "Signature" at bounding box center [262, 368] width 257 height 22
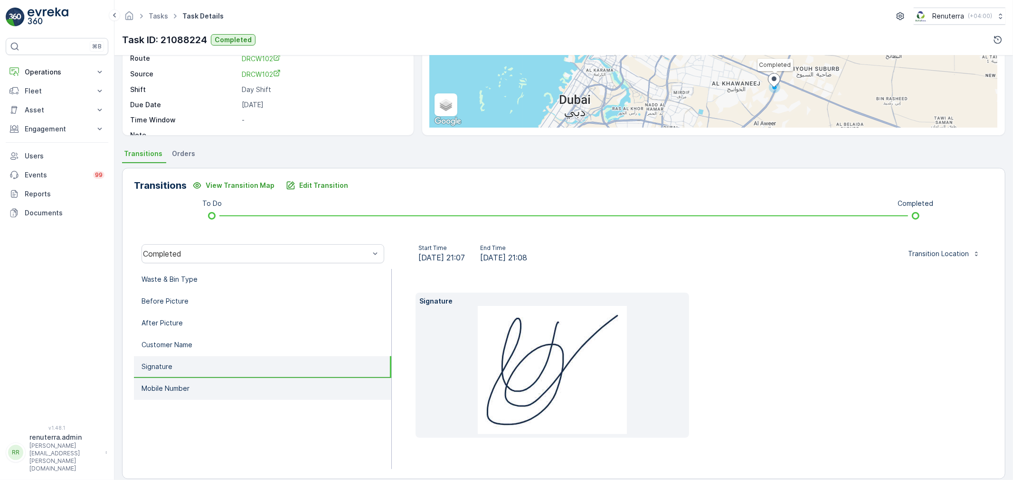
click at [200, 378] on li "Mobile Number" at bounding box center [262, 389] width 257 height 22
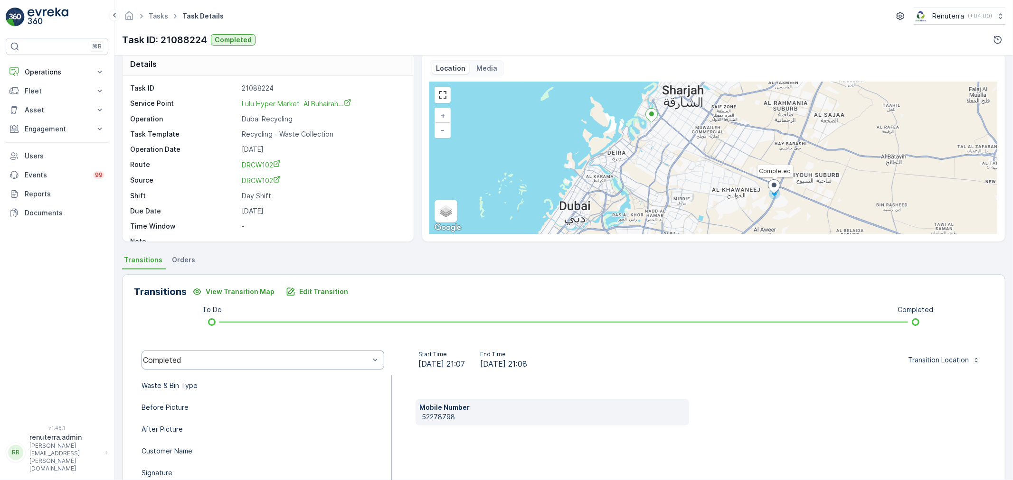
scroll to position [0, 0]
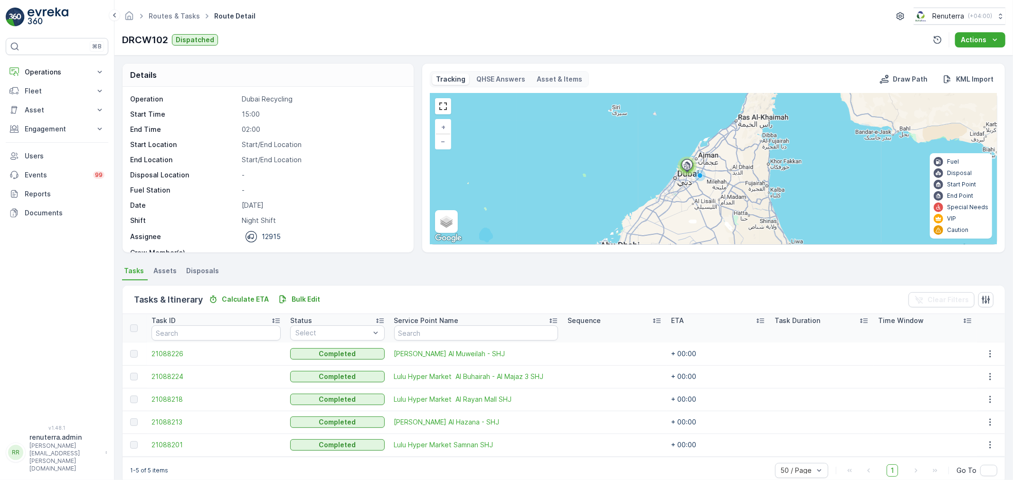
drag, startPoint x: 429, startPoint y: 31, endPoint x: 429, endPoint y: 0, distance: 30.9
click at [429, 21] on div "Routes & Tasks Route Detail Renuterra ( +04:00 ) DRCW102 Dispatched Actions" at bounding box center [563, 28] width 898 height 56
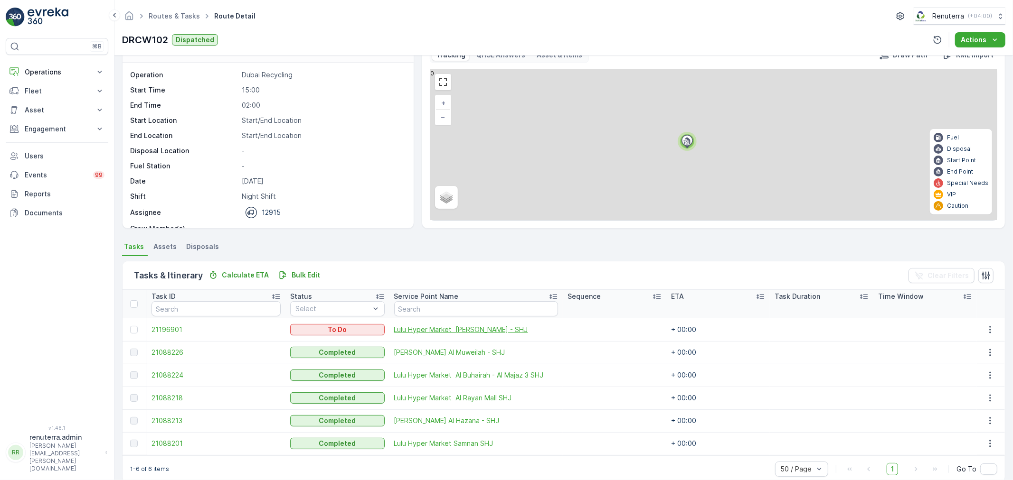
scroll to position [39, 0]
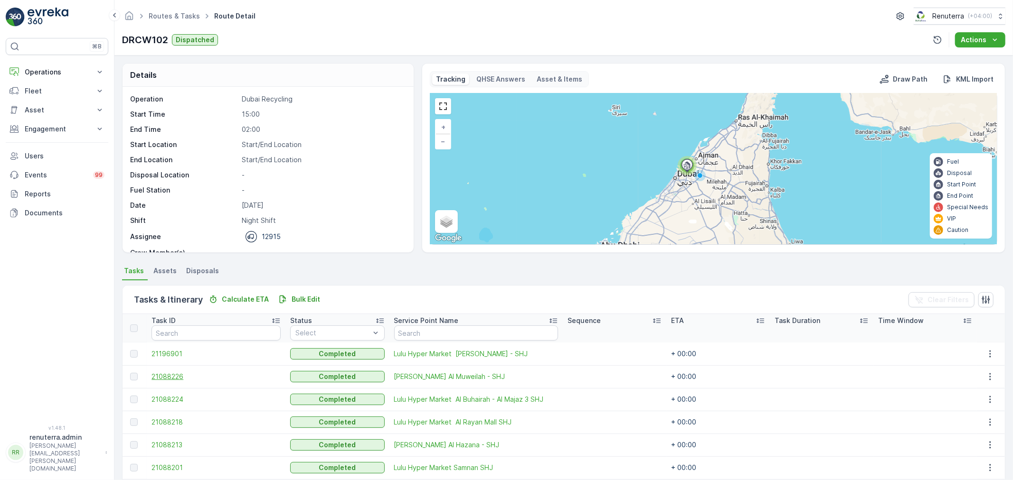
scroll to position [39, 0]
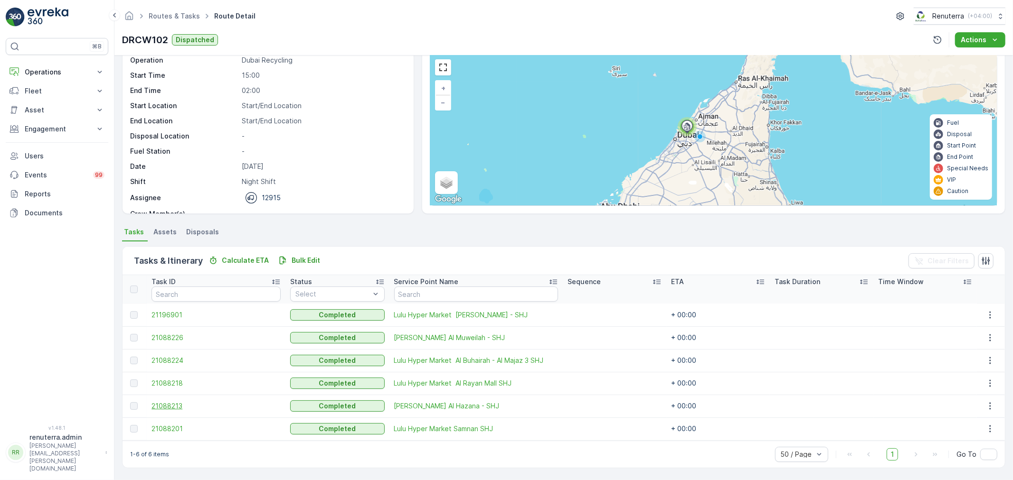
click at [171, 402] on span "21088213" at bounding box center [215, 406] width 129 height 9
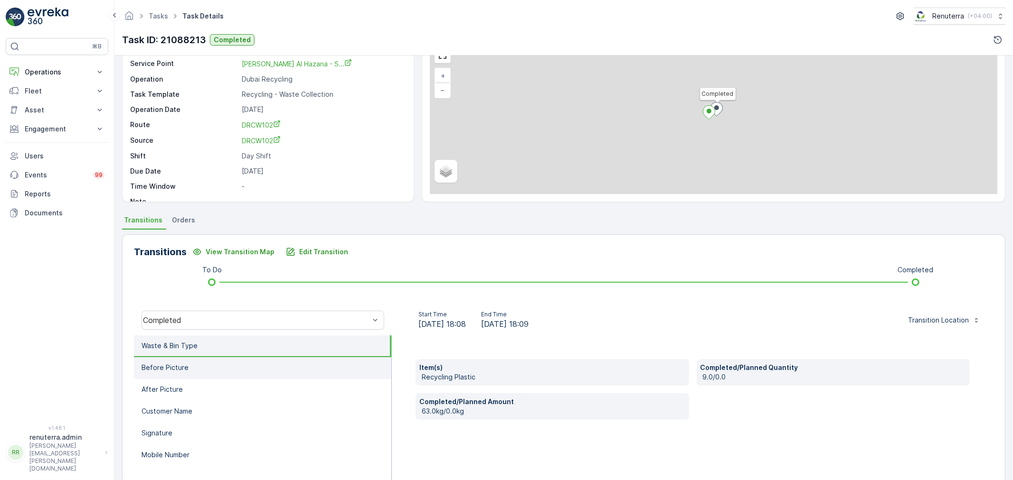
scroll to position [53, 0]
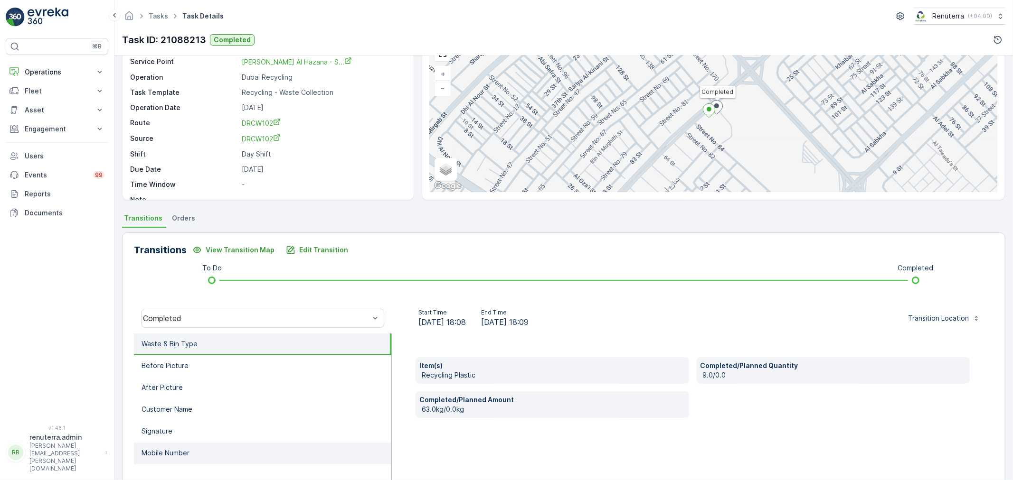
click at [200, 450] on li "Mobile Number" at bounding box center [262, 454] width 257 height 22
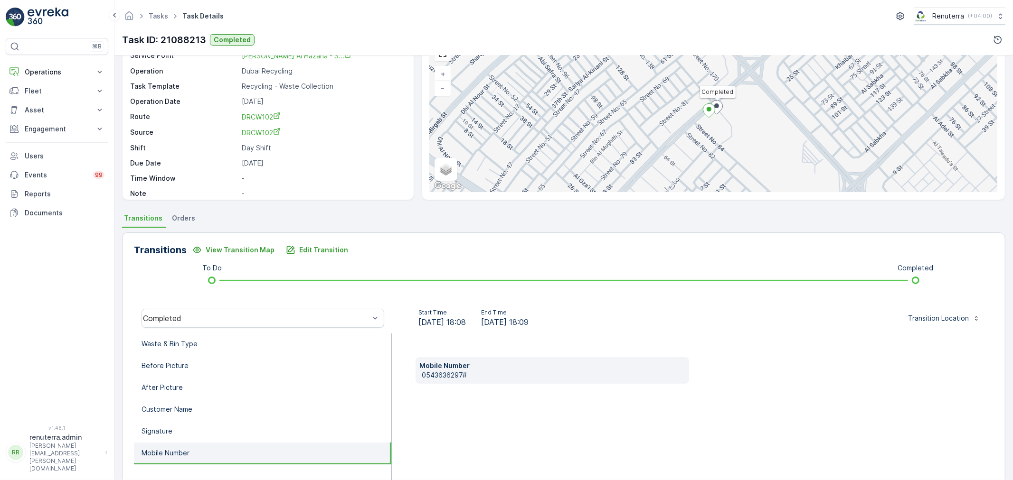
scroll to position [0, 0]
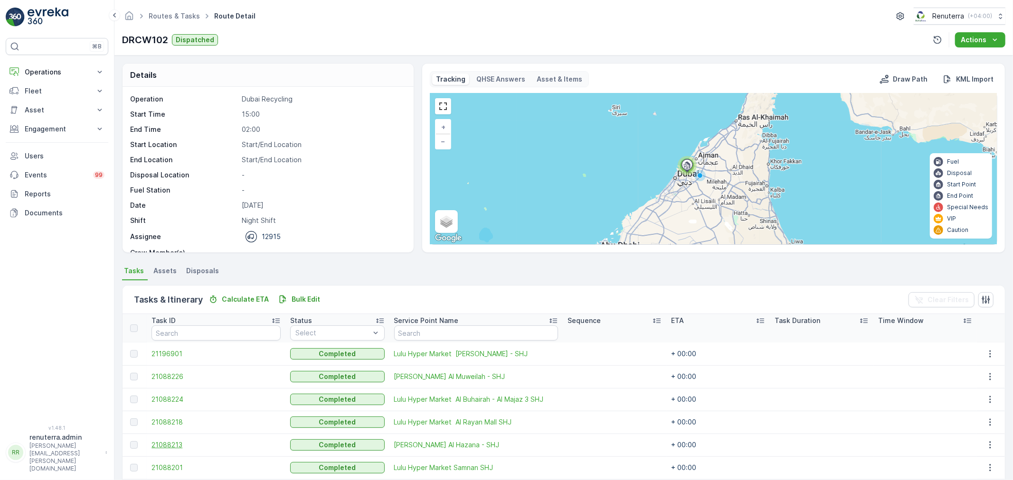
click at [173, 443] on span "21088213" at bounding box center [215, 445] width 129 height 9
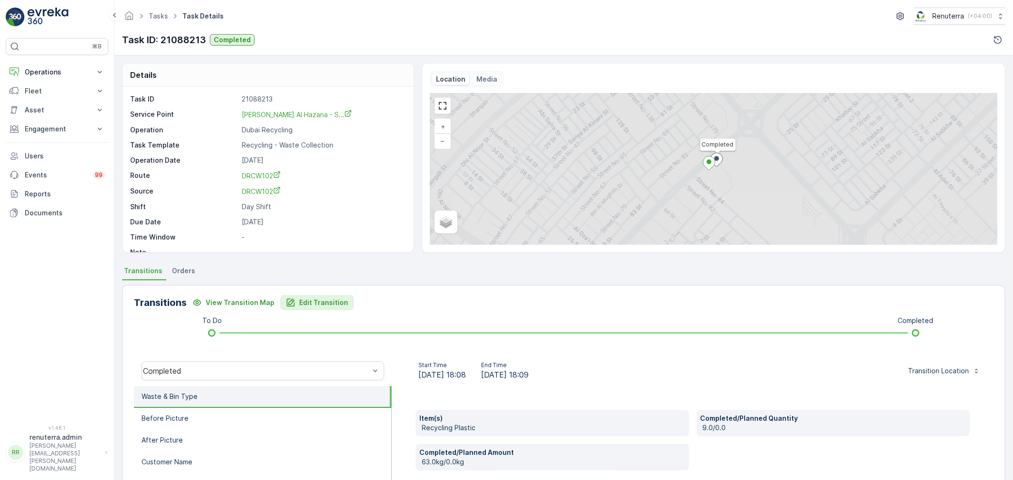
drag, startPoint x: 335, startPoint y: 313, endPoint x: 334, endPoint y: 302, distance: 11.4
click at [334, 310] on div "Transitions View Transition Map Edit Transition To Do Completed Completed Start…" at bounding box center [563, 435] width 883 height 301
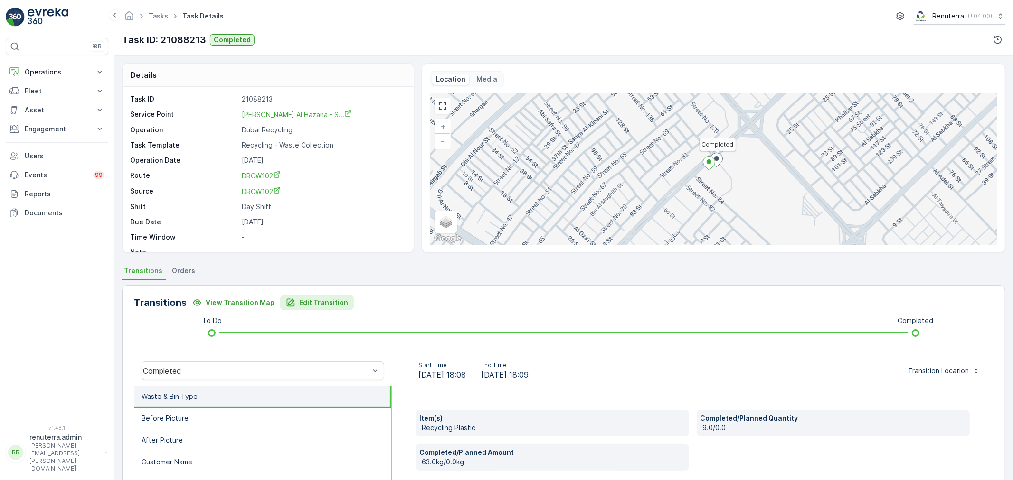
click at [334, 302] on p "Edit Transition" at bounding box center [323, 302] width 49 height 9
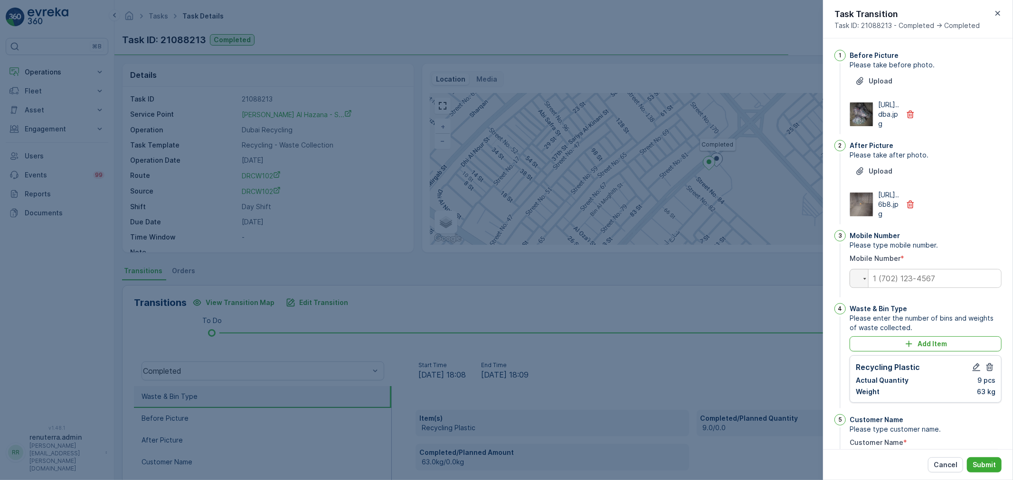
scroll to position [185, 0]
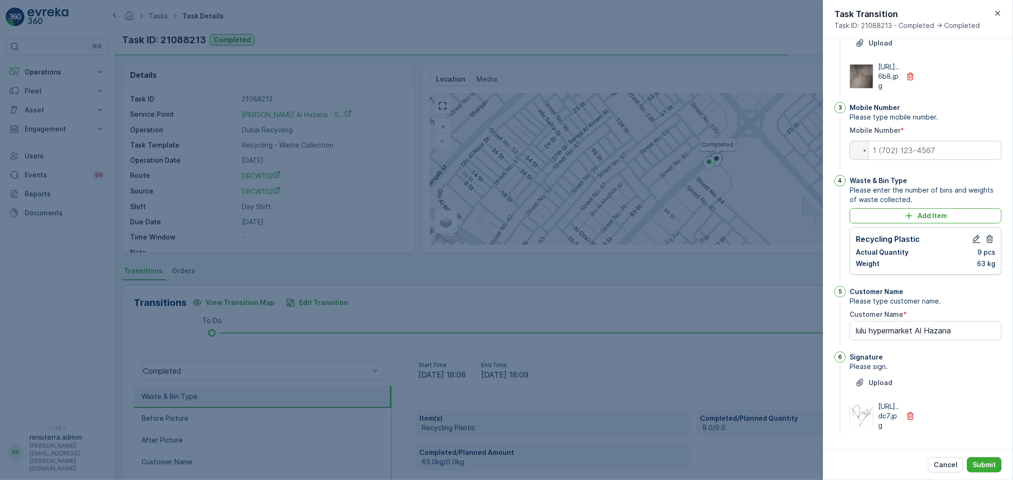
type Name "lulu hypermarket Al Hazana"
click at [997, 13] on icon "button" at bounding box center [997, 13] width 5 height 5
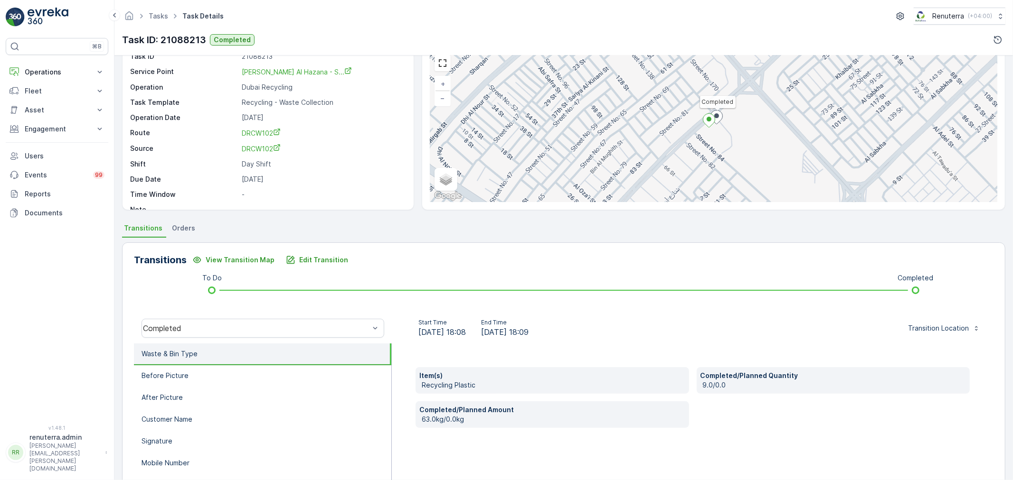
scroll to position [117, 0]
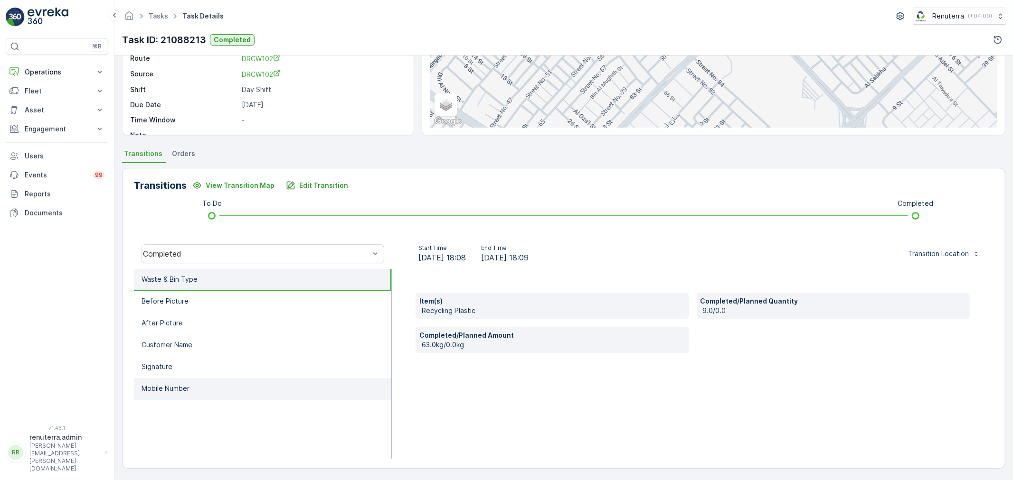
click at [221, 381] on li "Mobile Number" at bounding box center [262, 389] width 257 height 22
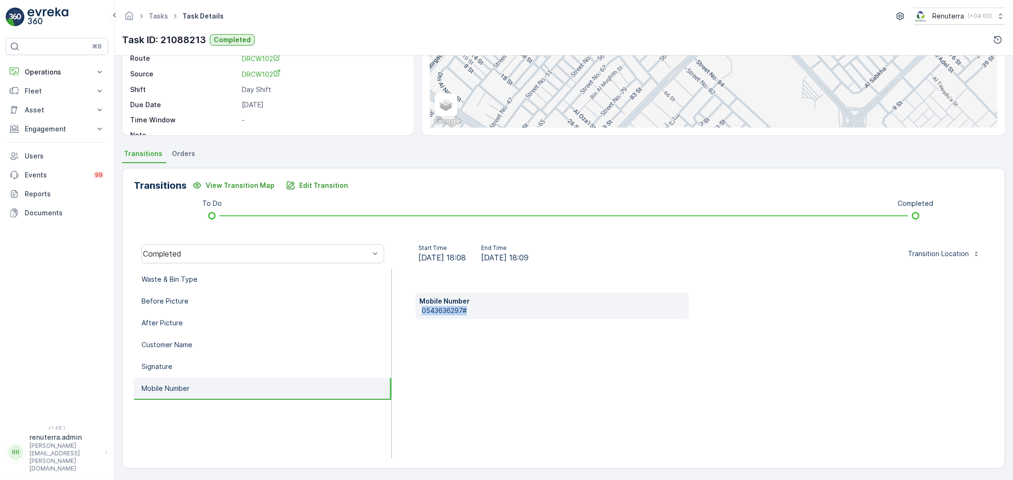
drag, startPoint x: 419, startPoint y: 309, endPoint x: 441, endPoint y: 317, distance: 23.3
click at [478, 312] on div "Mobile Number 0543636297#" at bounding box center [551, 306] width 273 height 27
copy p "0543636297#"
click at [330, 183] on p "Edit Transition" at bounding box center [323, 185] width 49 height 9
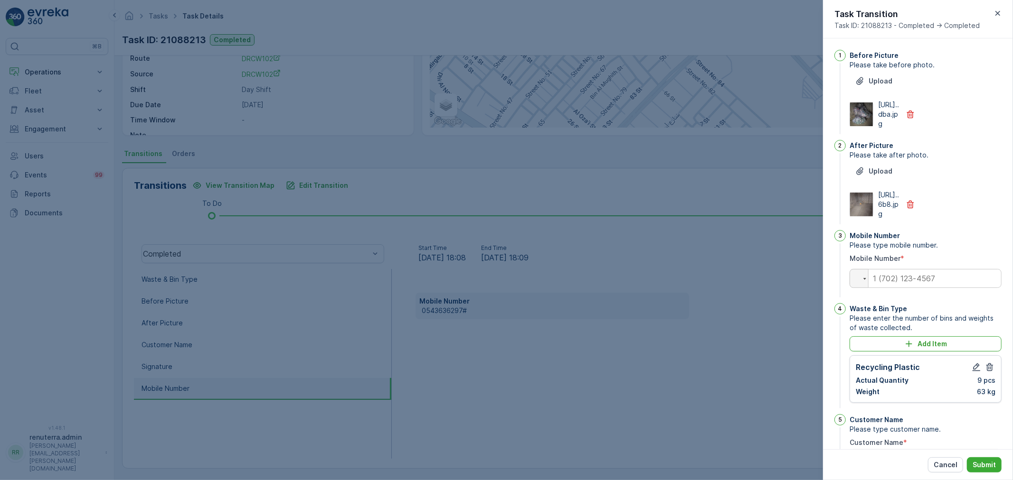
scroll to position [185, 0]
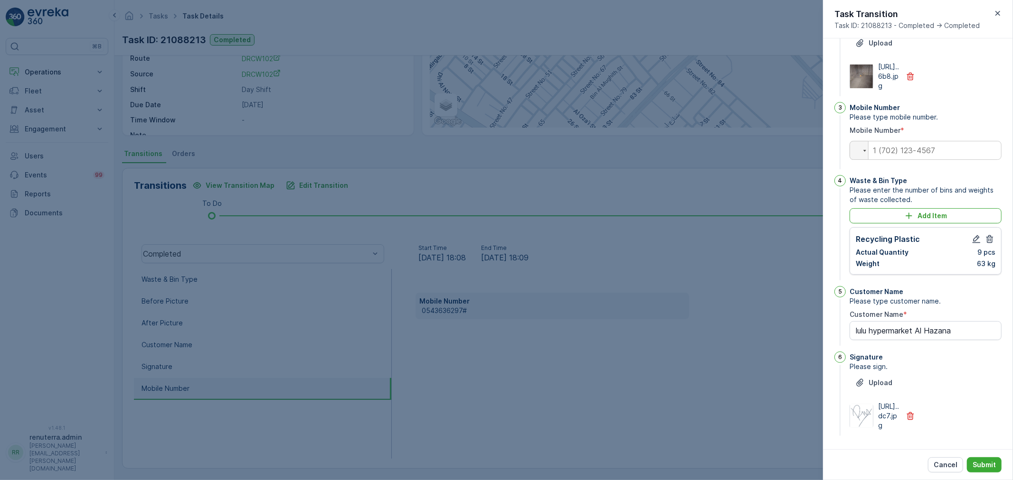
drag, startPoint x: 940, startPoint y: 108, endPoint x: 936, endPoint y: 120, distance: 12.2
click at [938, 116] on div "Mobile Number Please type mobile number. Mobile Number * Phone" at bounding box center [925, 136] width 152 height 69
drag, startPoint x: 936, startPoint y: 120, endPoint x: 922, endPoint y: 150, distance: 33.4
click at [931, 130] on div "Mobile Number Please type mobile number. Mobile Number * Phone" at bounding box center [925, 136] width 152 height 69
click at [923, 141] on input "tel" at bounding box center [925, 150] width 152 height 19
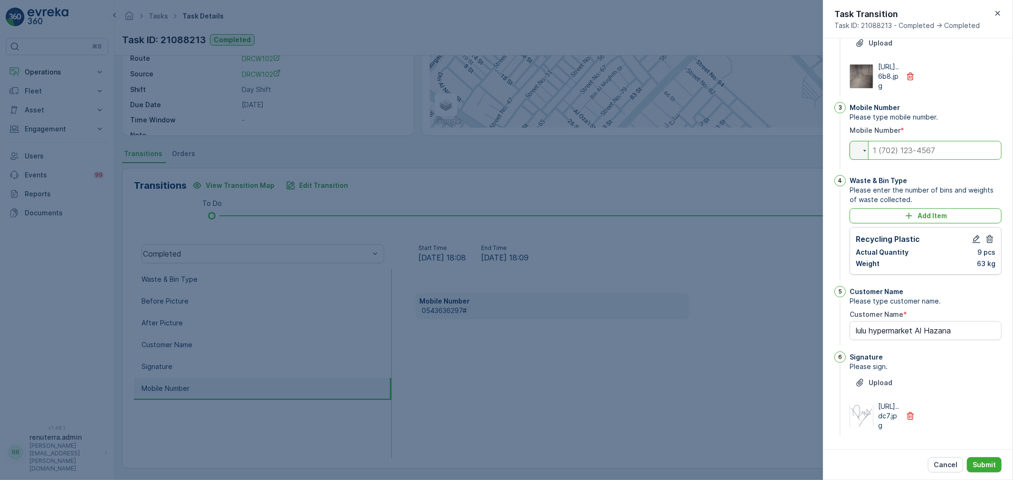
paste input "0543636297"
type input "0543636297"
type Name "lulu hypermarket Al Hazana"
type input "0543636297"
click at [989, 456] on div "Cancel Submit" at bounding box center [918, 465] width 190 height 31
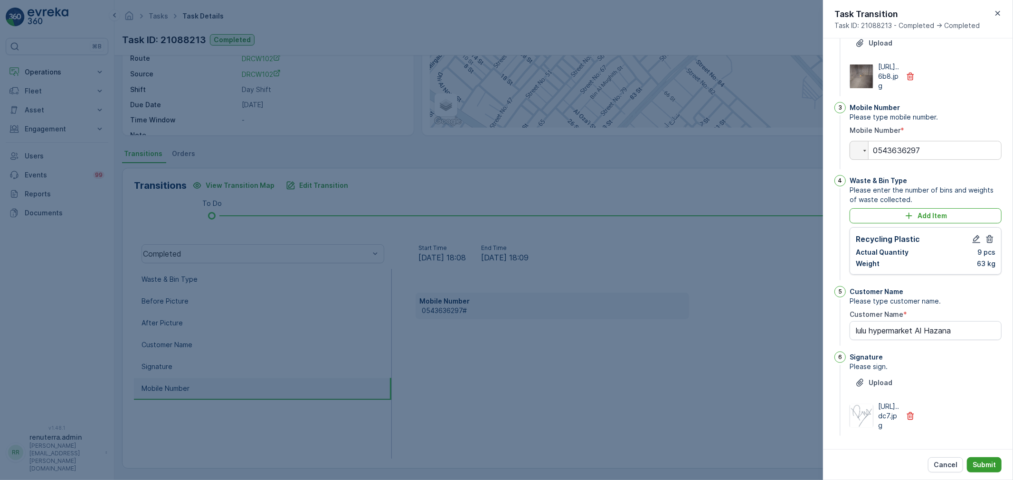
click at [989, 461] on p "Submit" at bounding box center [983, 465] width 23 height 9
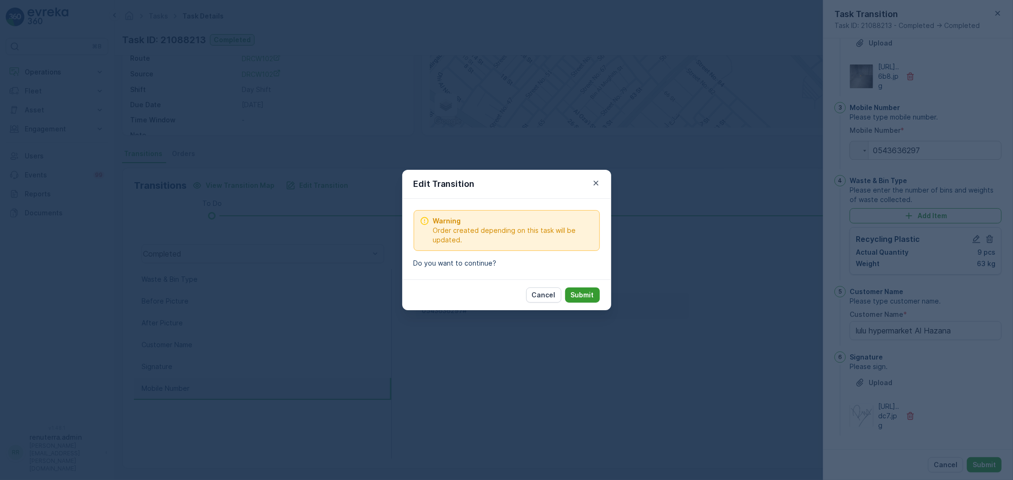
click at [591, 296] on p "Submit" at bounding box center [582, 295] width 23 height 9
type Name "lulu hypermarket Al Hazana"
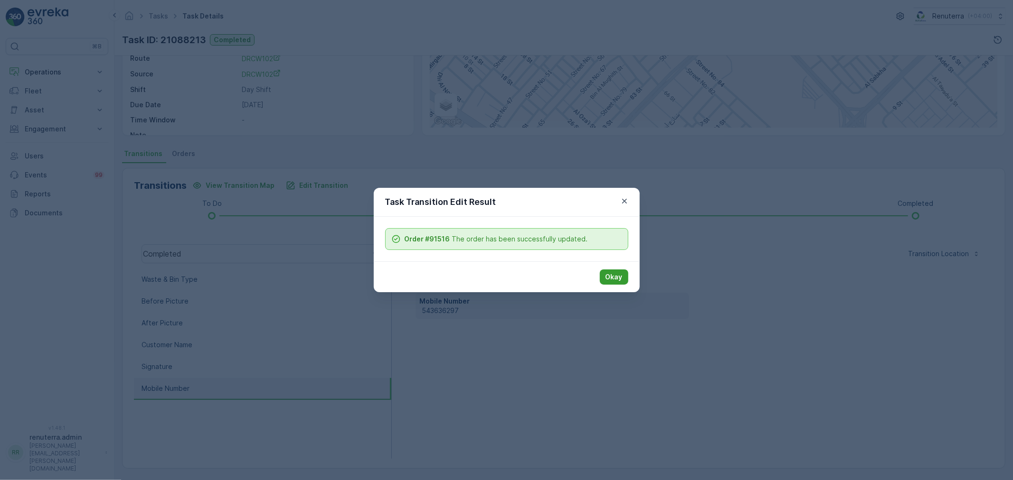
click at [623, 272] on button "Okay" at bounding box center [614, 277] width 28 height 15
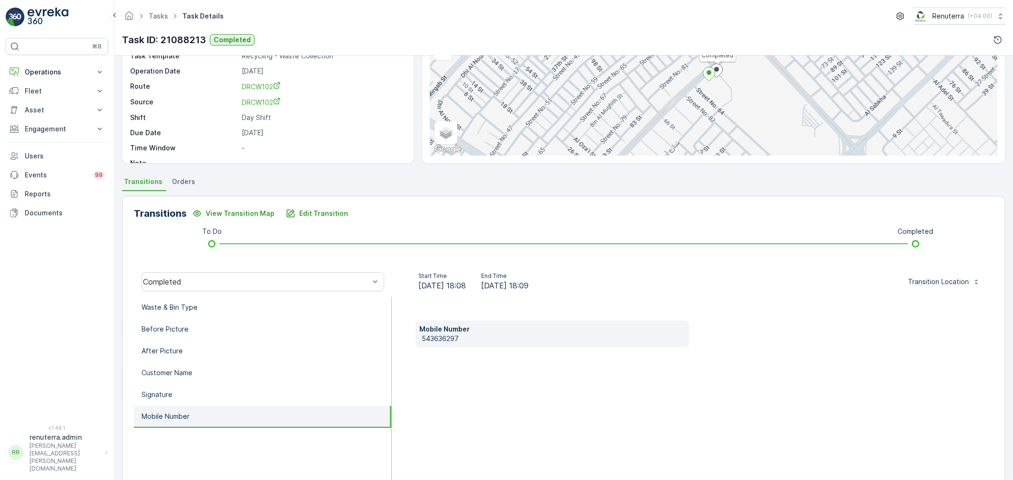
scroll to position [0, 0]
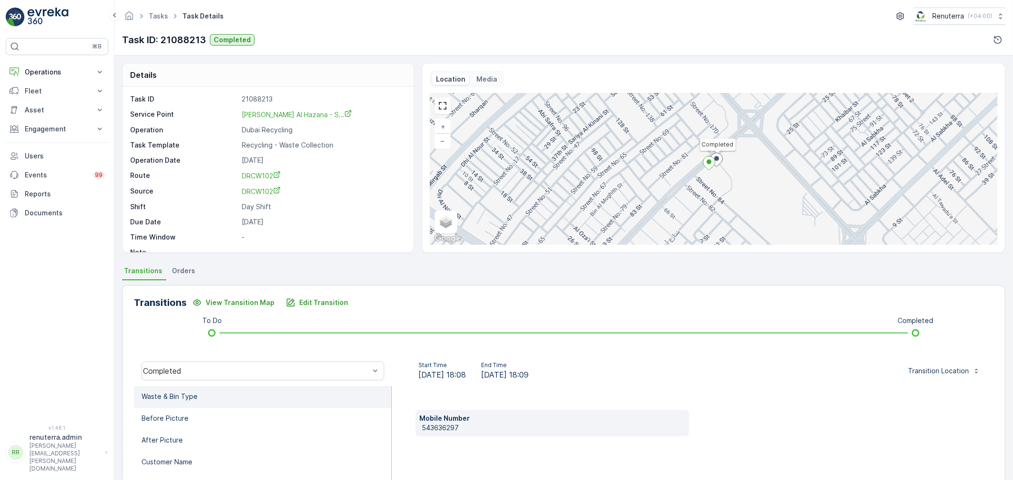
click at [203, 396] on li "Waste & Bin Type" at bounding box center [262, 397] width 257 height 22
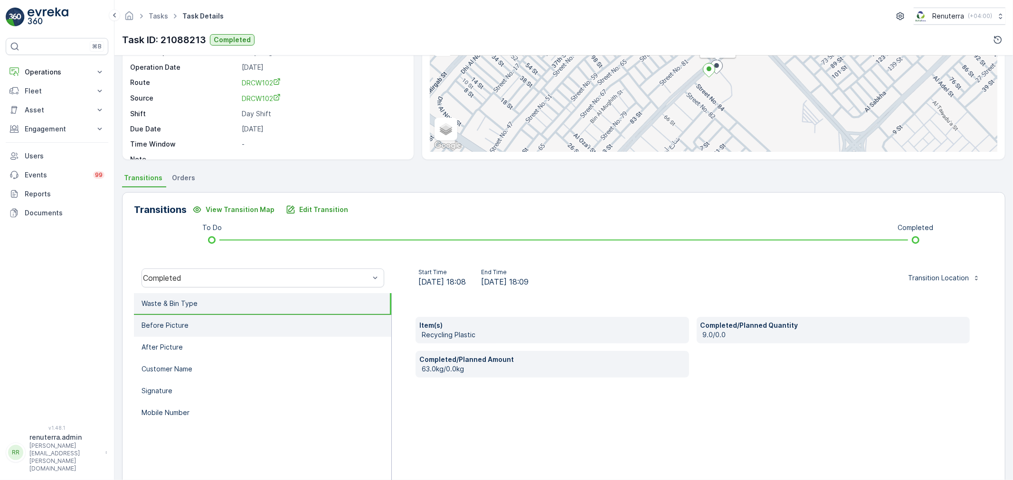
scroll to position [117, 0]
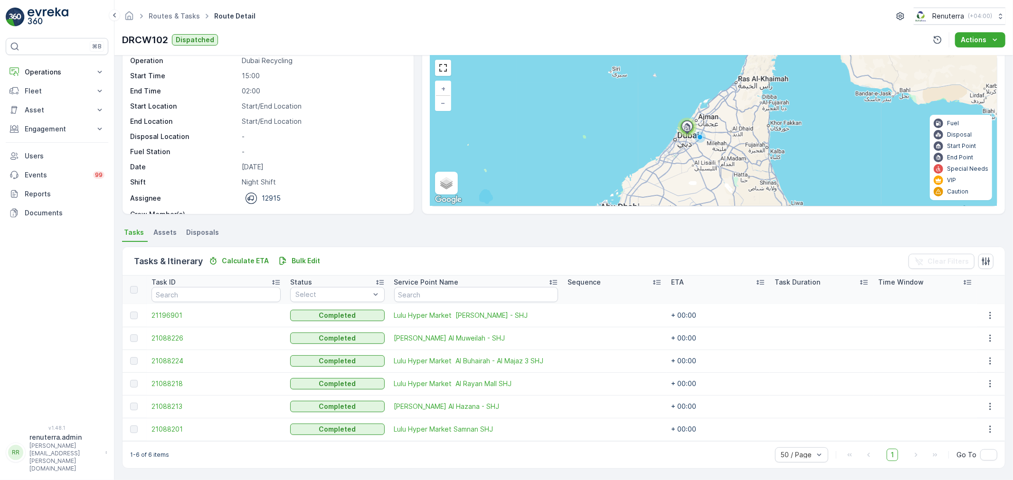
scroll to position [39, 0]
click at [178, 432] on span "21088201" at bounding box center [215, 428] width 129 height 9
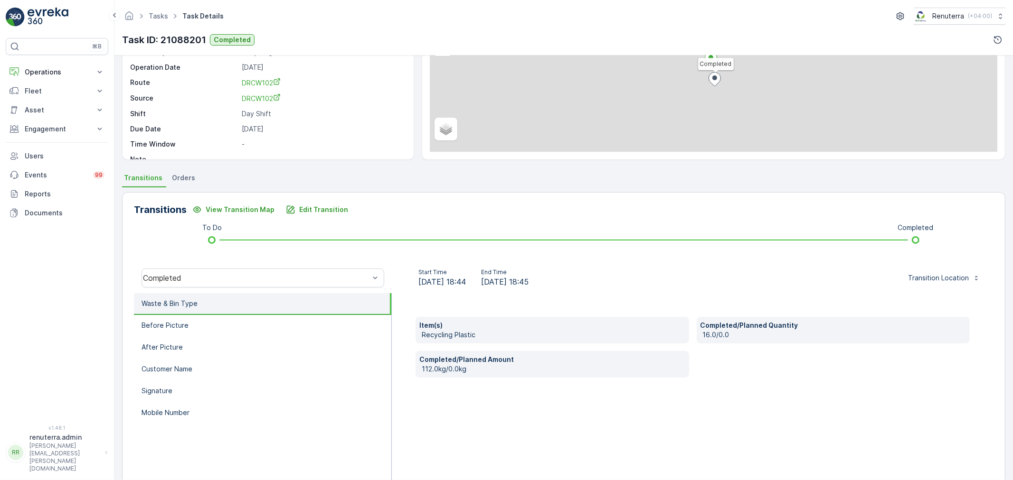
scroll to position [105, 0]
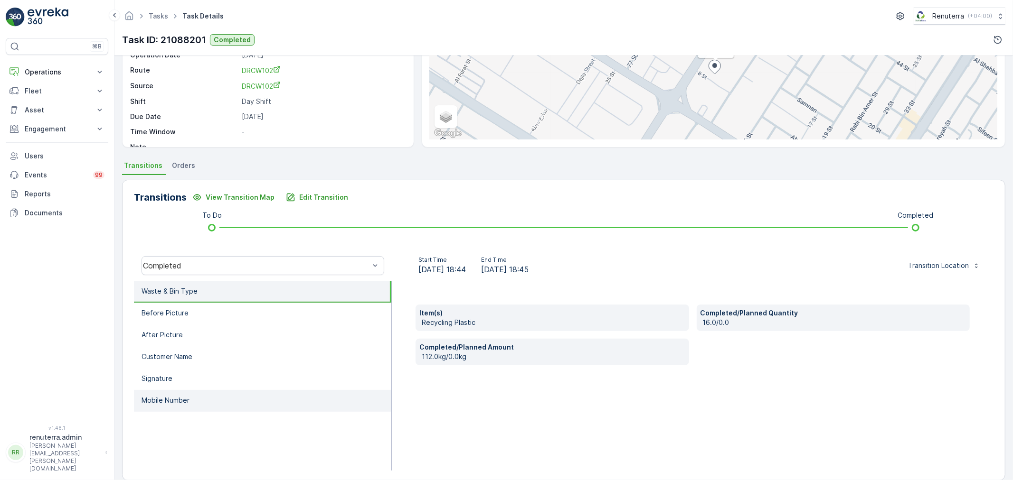
click at [138, 400] on li "Mobile Number" at bounding box center [262, 401] width 257 height 22
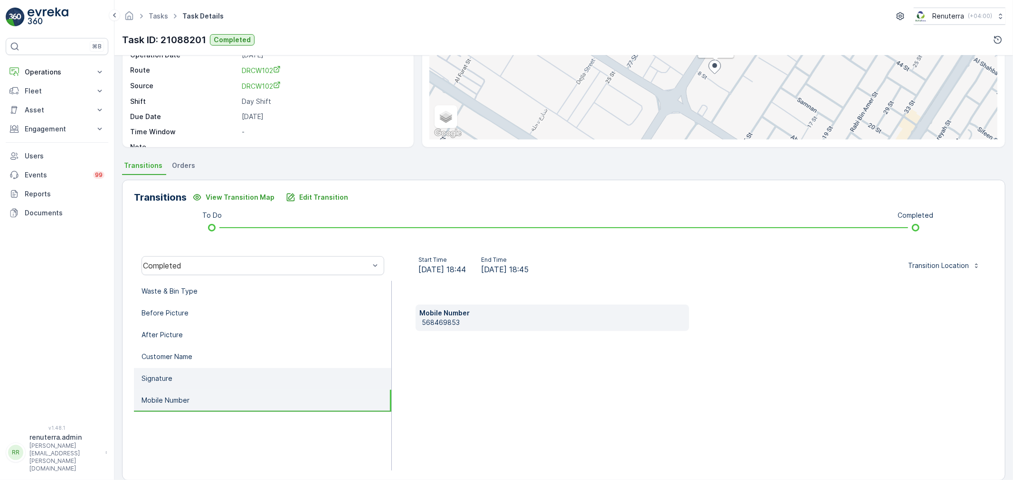
drag, startPoint x: 153, startPoint y: 385, endPoint x: 158, endPoint y: 374, distance: 11.9
click at [155, 382] on li "Signature" at bounding box center [262, 379] width 257 height 22
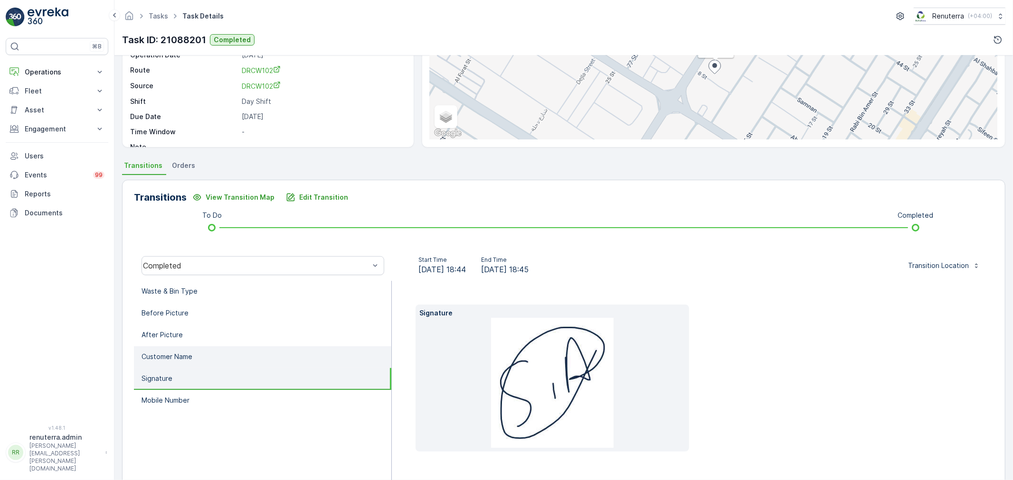
click at [160, 358] on p "Customer Name" at bounding box center [166, 356] width 51 height 9
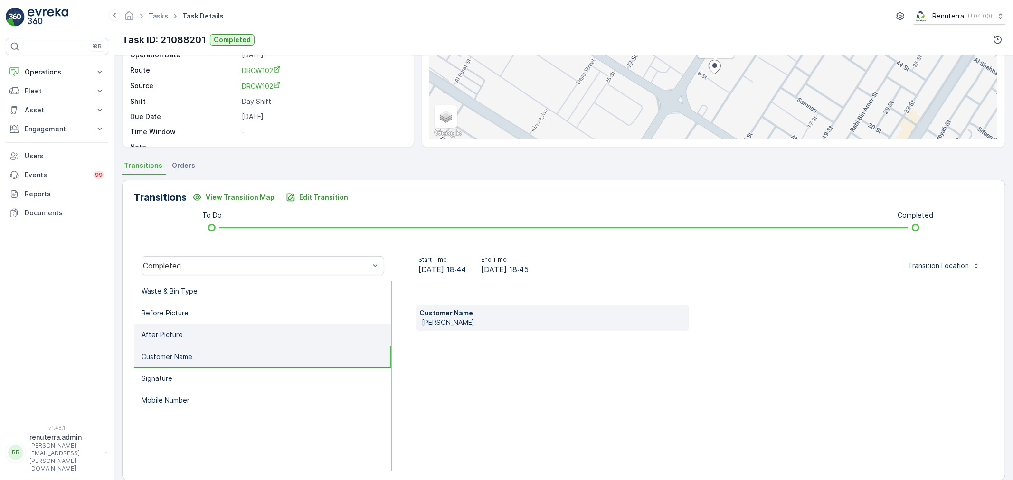
drag, startPoint x: 161, startPoint y: 342, endPoint x: 161, endPoint y: 332, distance: 9.5
click at [161, 341] on li "After Picture" at bounding box center [262, 336] width 257 height 22
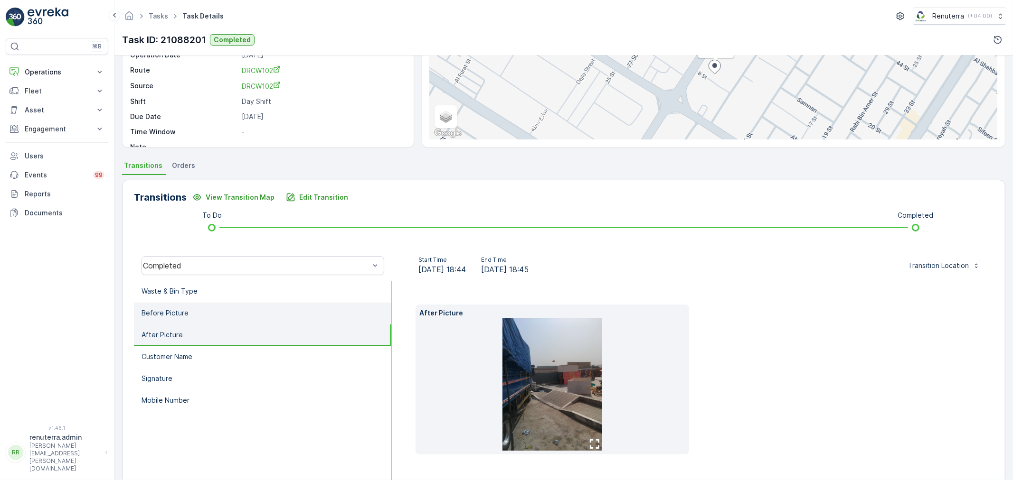
drag, startPoint x: 161, startPoint y: 329, endPoint x: 161, endPoint y: 320, distance: 9.5
click at [161, 322] on ul "Waste & Bin Type Before Picture After Picture Customer Name Signature Mobile Nu…" at bounding box center [263, 383] width 258 height 205
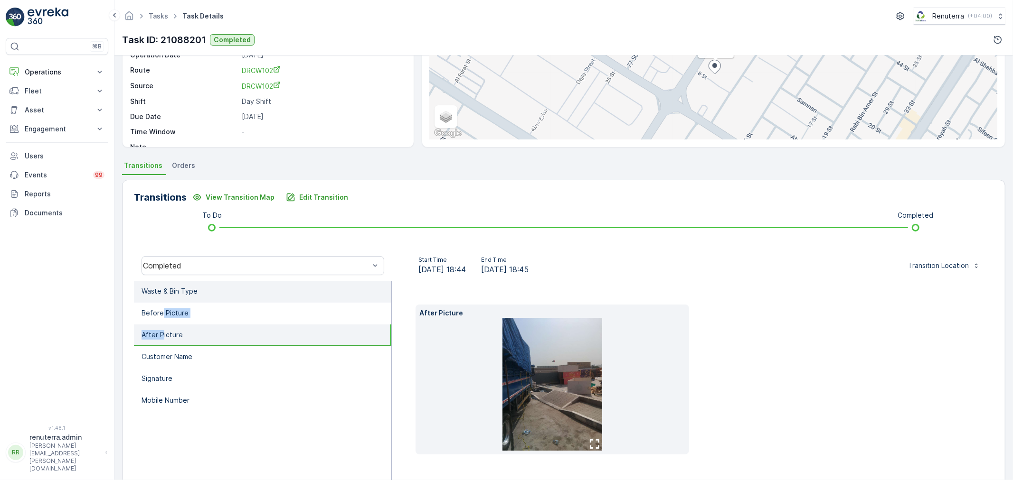
drag, startPoint x: 160, startPoint y: 309, endPoint x: 161, endPoint y: 298, distance: 11.0
click at [160, 307] on li "Before Picture" at bounding box center [262, 314] width 257 height 22
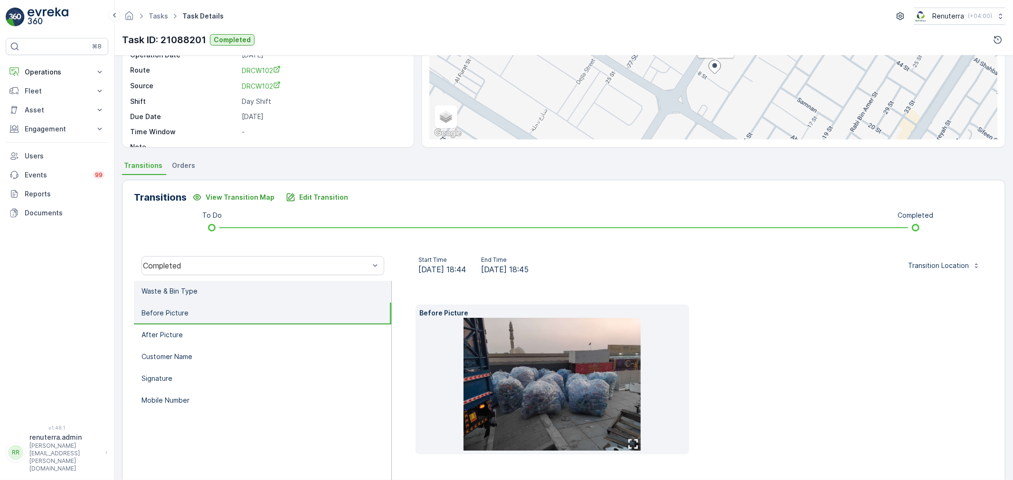
click at [161, 298] on li "Waste & Bin Type" at bounding box center [262, 292] width 257 height 22
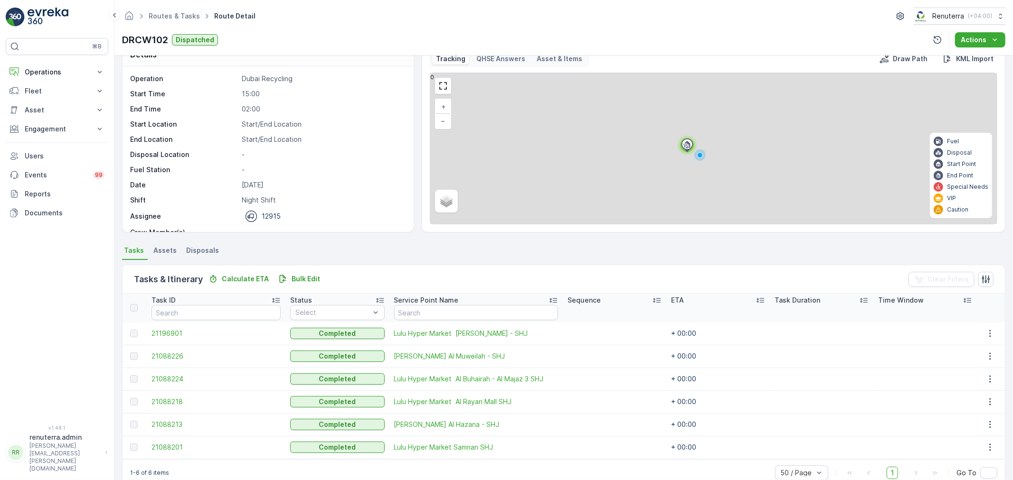
scroll to position [39, 0]
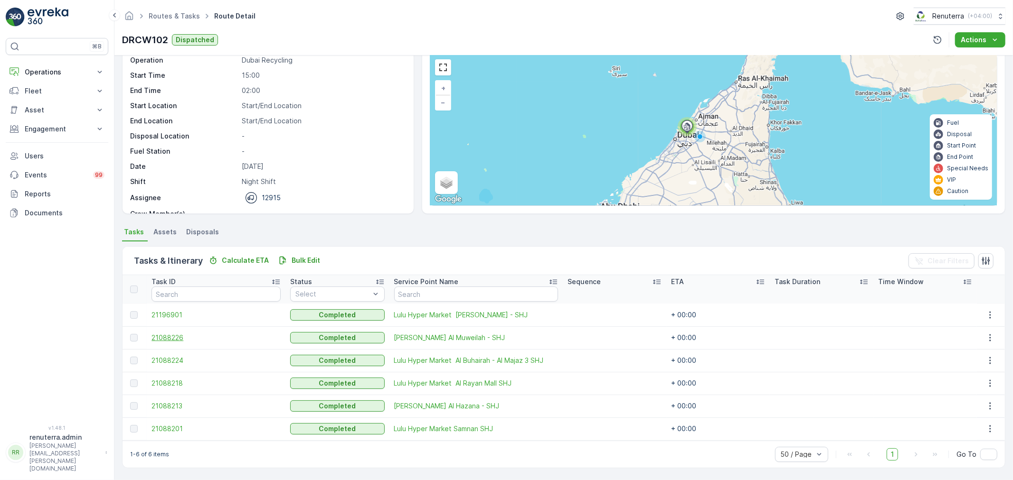
click at [163, 336] on span "21088226" at bounding box center [215, 337] width 129 height 9
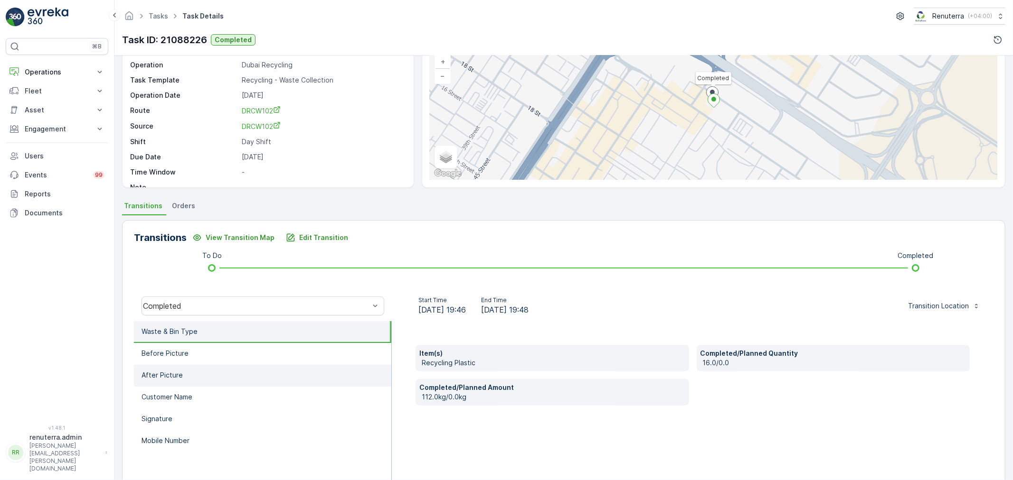
scroll to position [65, 0]
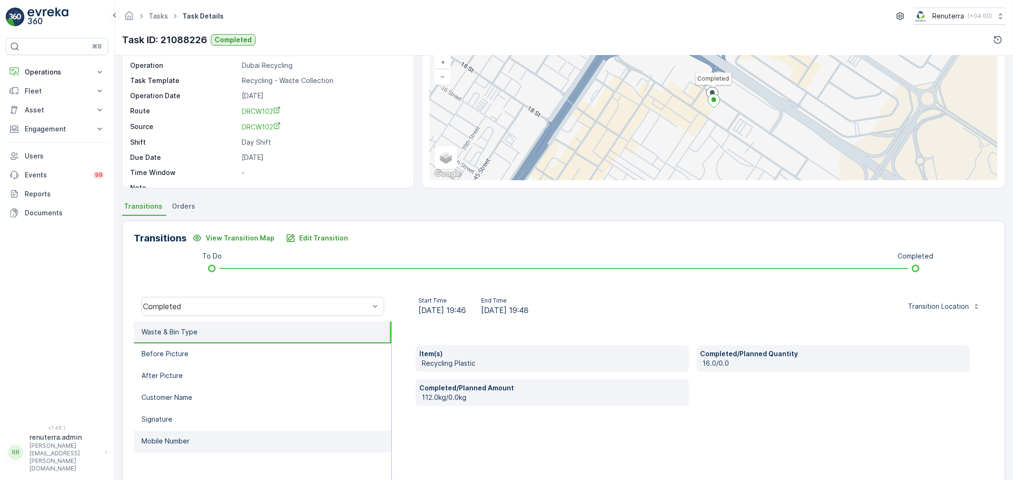
click at [197, 431] on li "Mobile Number" at bounding box center [262, 442] width 257 height 22
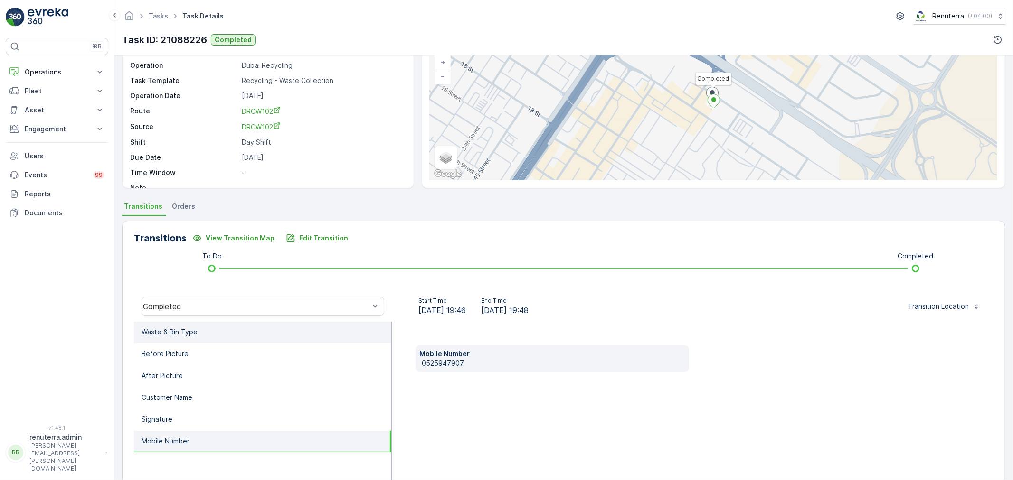
click at [157, 340] on li "Waste & Bin Type" at bounding box center [262, 333] width 257 height 22
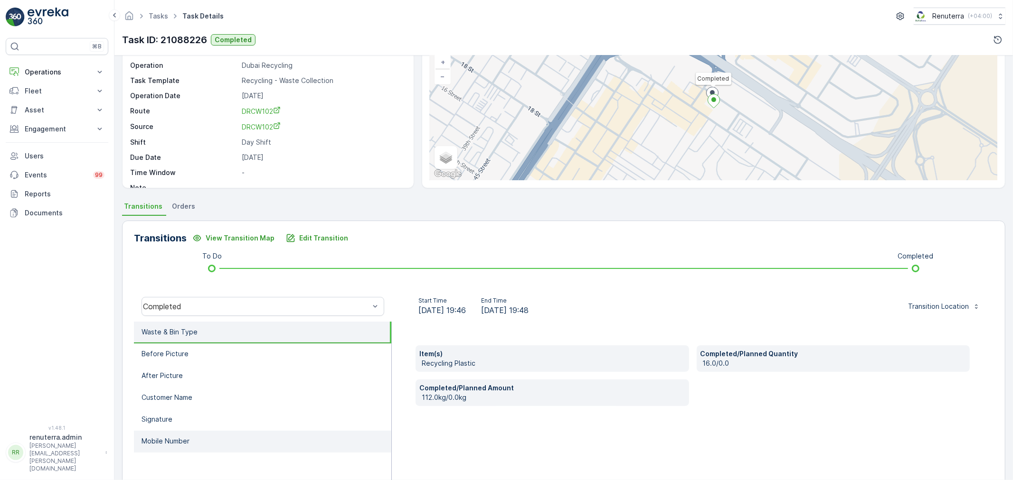
click at [187, 435] on li "Mobile Number" at bounding box center [262, 442] width 257 height 22
